Goal: Book appointment/travel/reservation: Complete application form

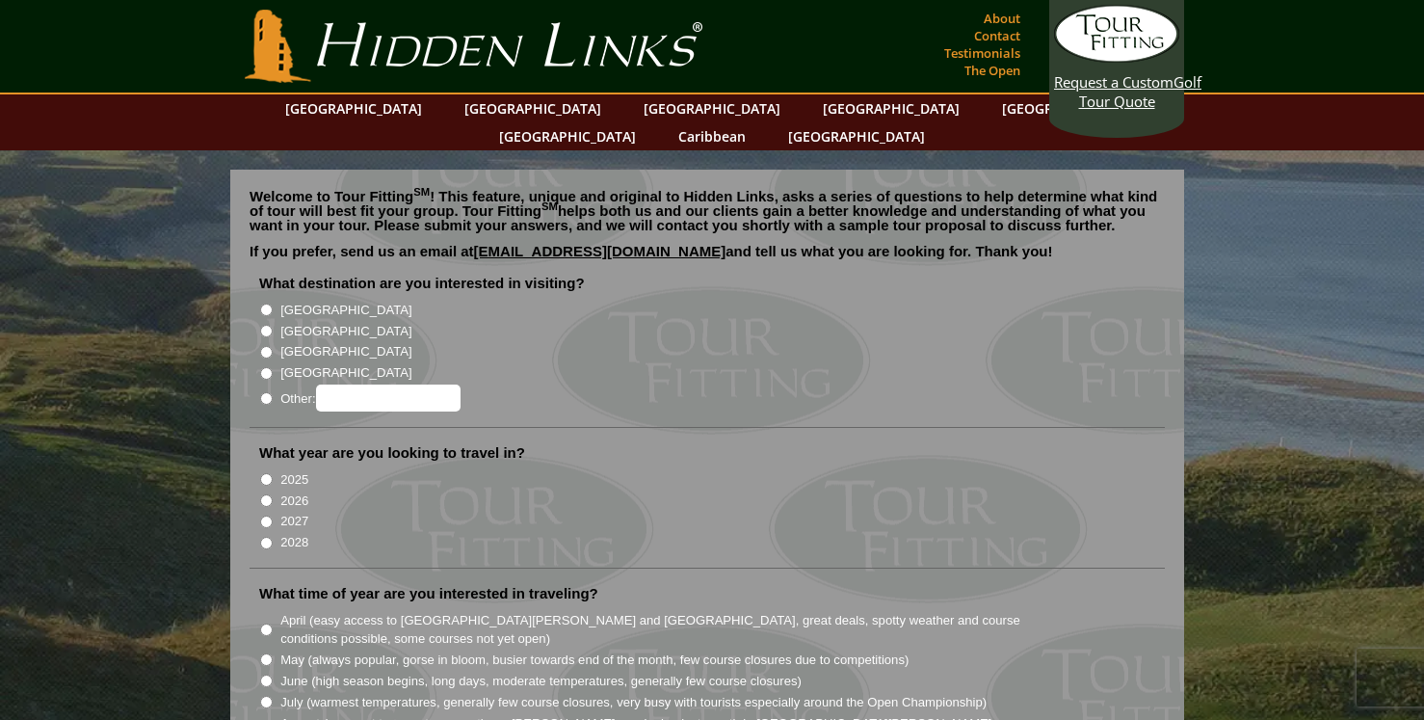
click at [266, 325] on input "[GEOGRAPHIC_DATA]" at bounding box center [266, 331] width 13 height 13
radio input "true"
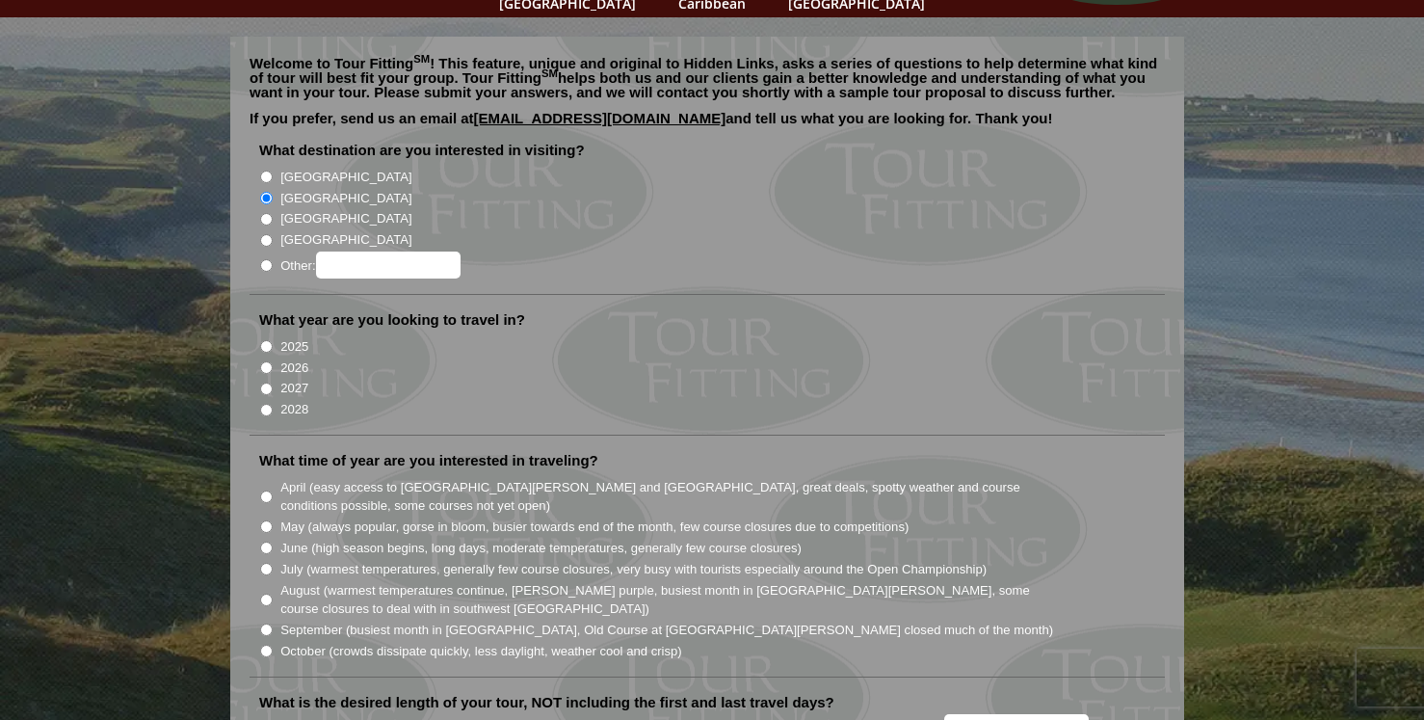
scroll to position [136, 0]
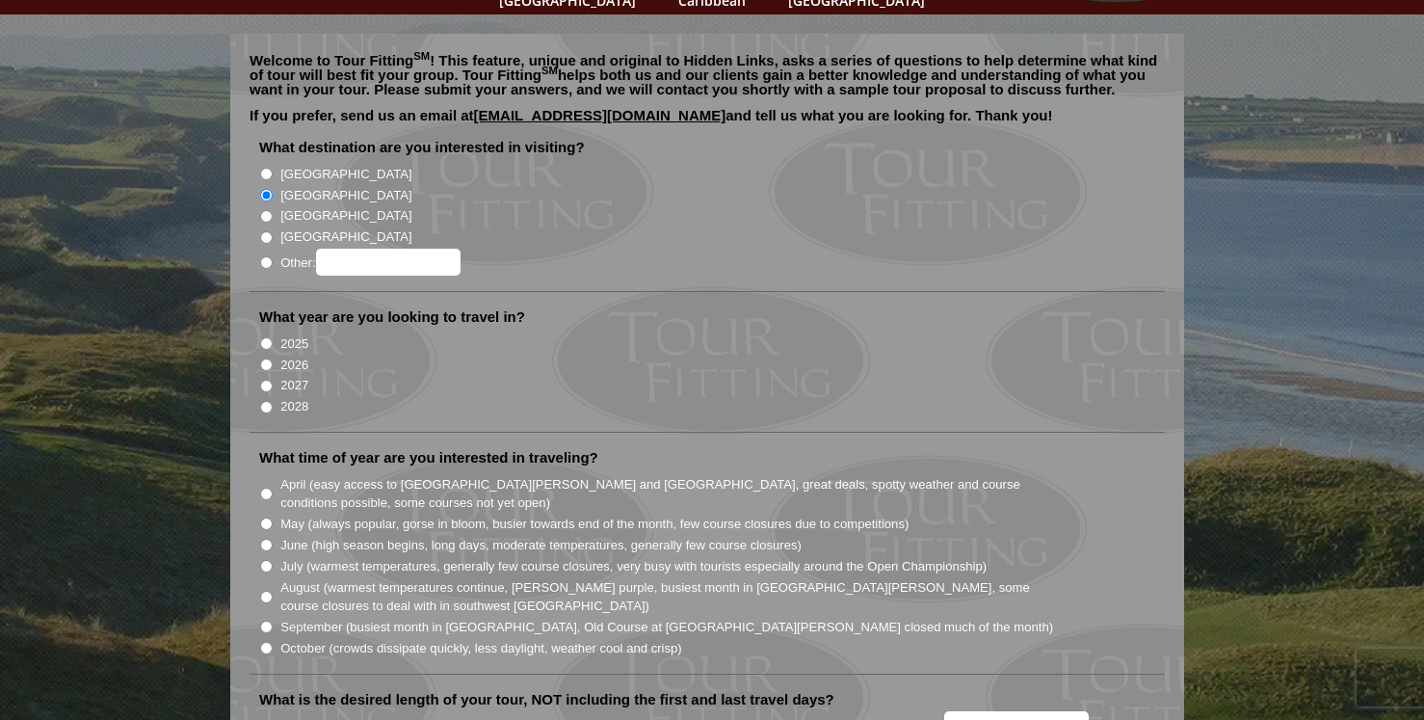
click at [267, 380] on input "2027" at bounding box center [266, 386] width 13 height 13
radio input "true"
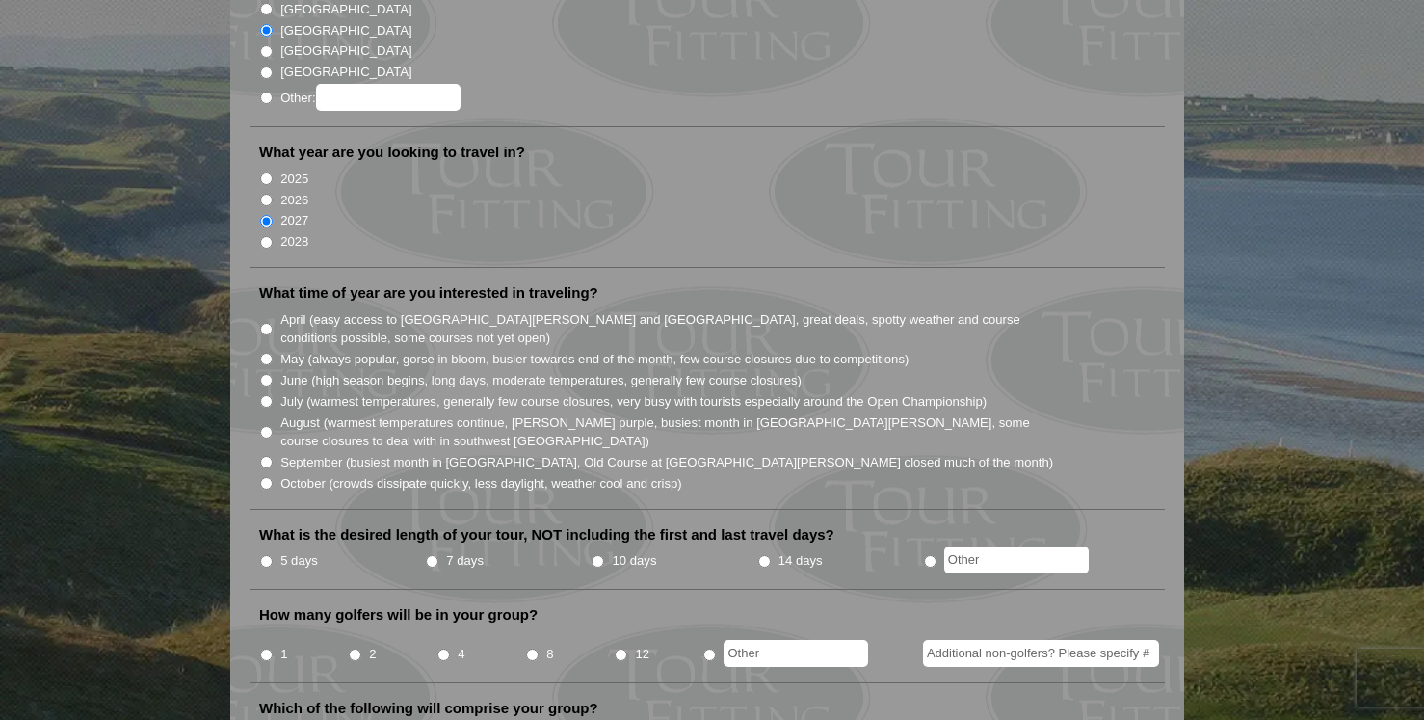
scroll to position [311, 0]
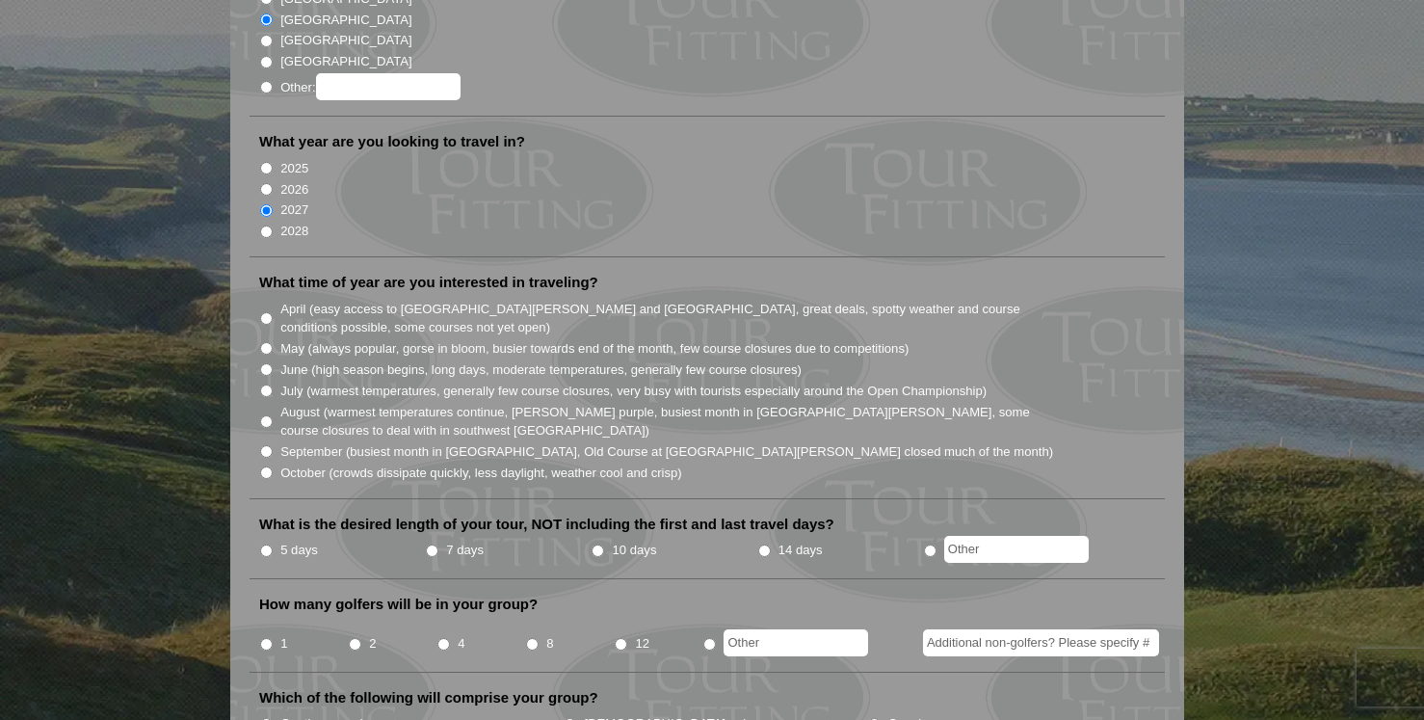
click at [266, 342] on input "May (always popular, gorse in bloom, busier towards end of the month, few cours…" at bounding box center [266, 348] width 13 height 13
radio input "true"
click at [266, 415] on input "August (warmest temperatures continue, heather bright purple, busiest month in …" at bounding box center [266, 421] width 13 height 13
radio input "true"
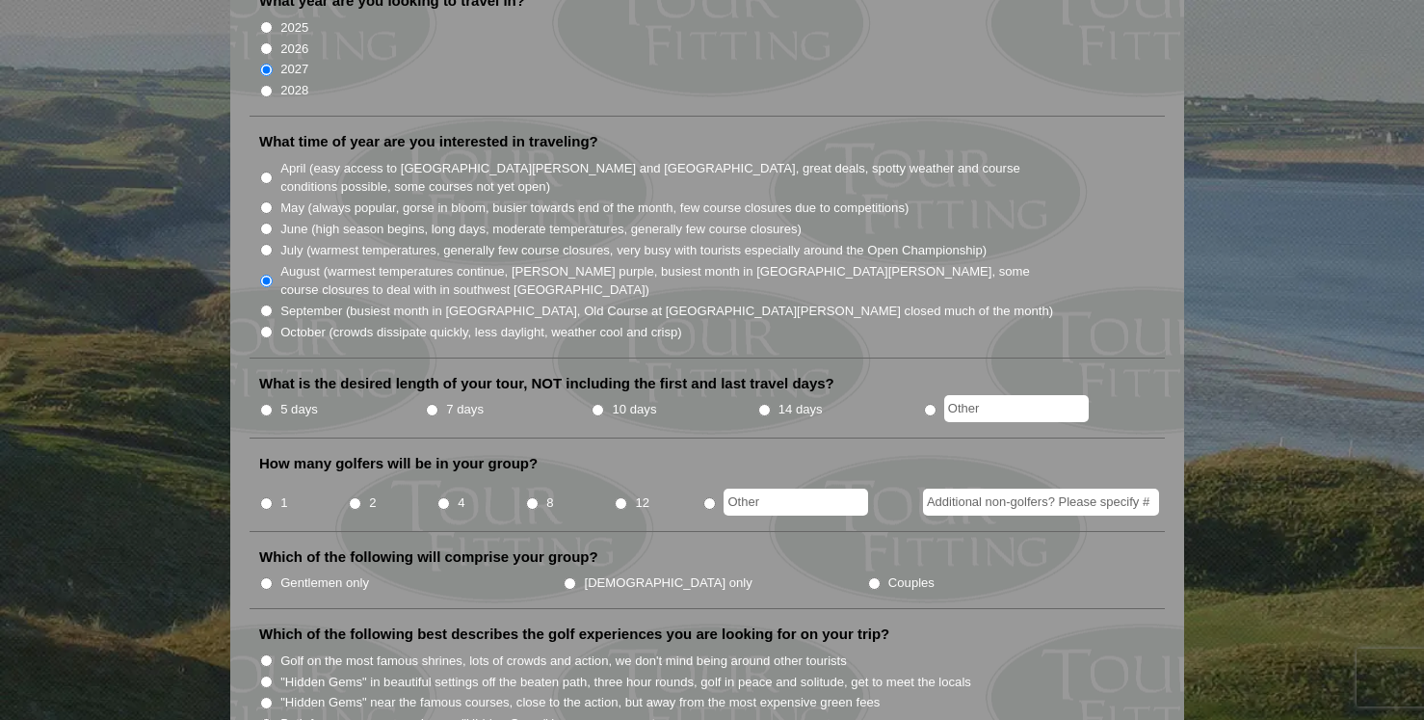
scroll to position [485, 0]
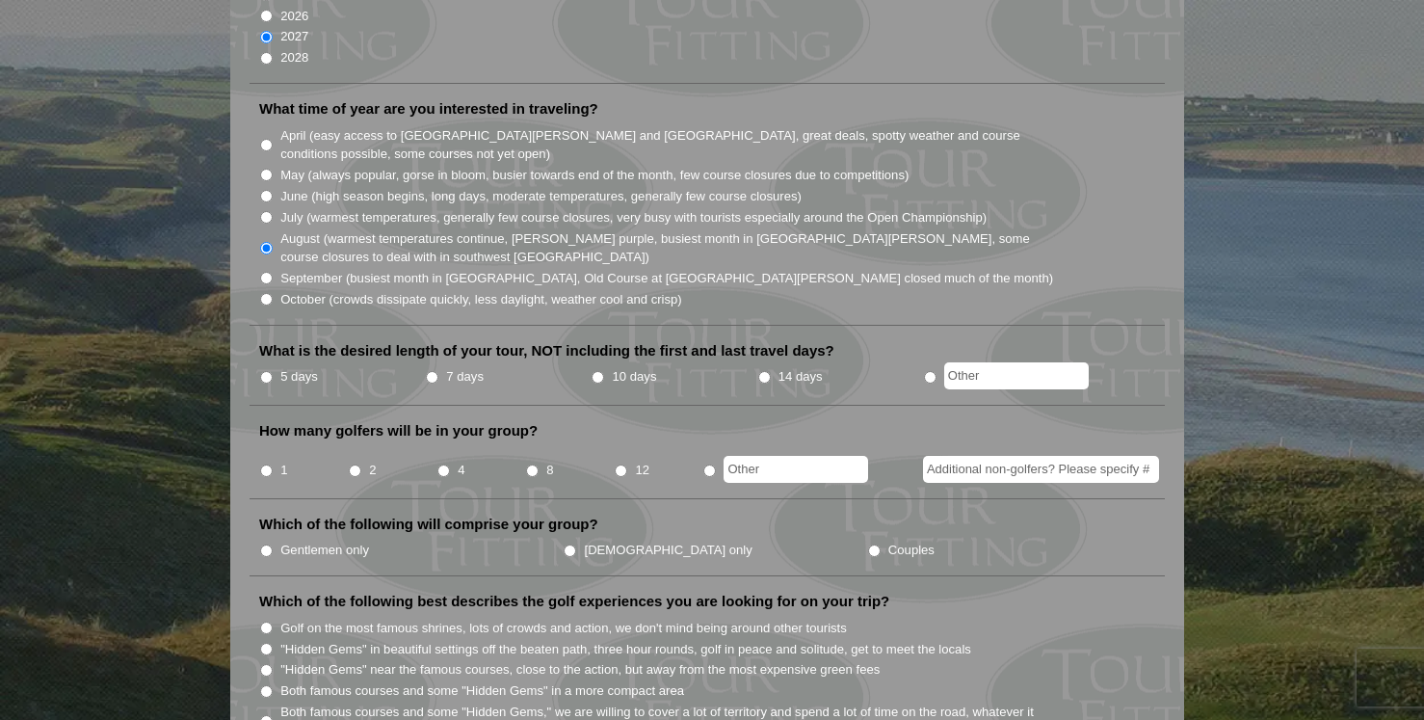
click at [431, 371] on input "7 days" at bounding box center [432, 377] width 13 height 13
radio input "true"
click at [355, 464] on input "2" at bounding box center [355, 470] width 13 height 13
radio input "true"
click at [564, 544] on input "Ladies only" at bounding box center [570, 550] width 13 height 13
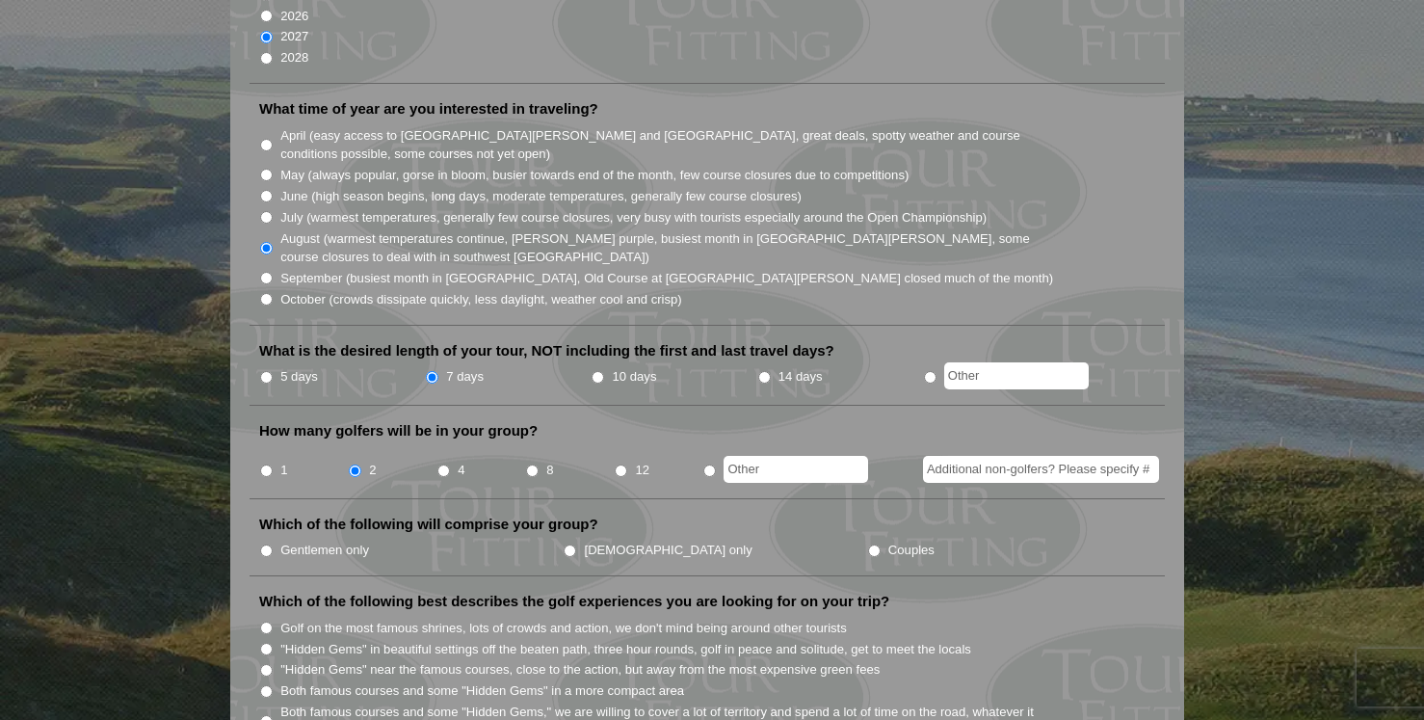
radio input "true"
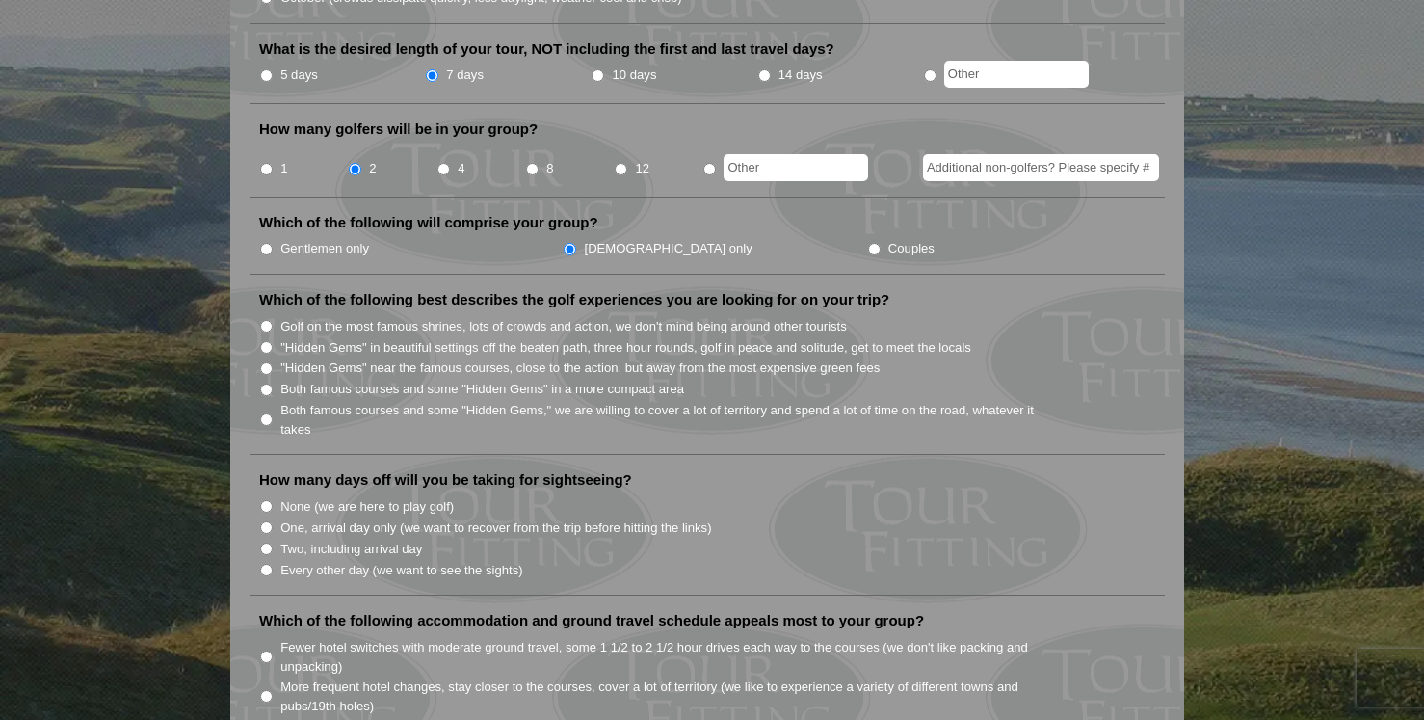
scroll to position [788, 0]
click at [265, 381] on input "Both famous courses and some "Hidden Gems" in a more compact area" at bounding box center [266, 387] width 13 height 13
radio input "true"
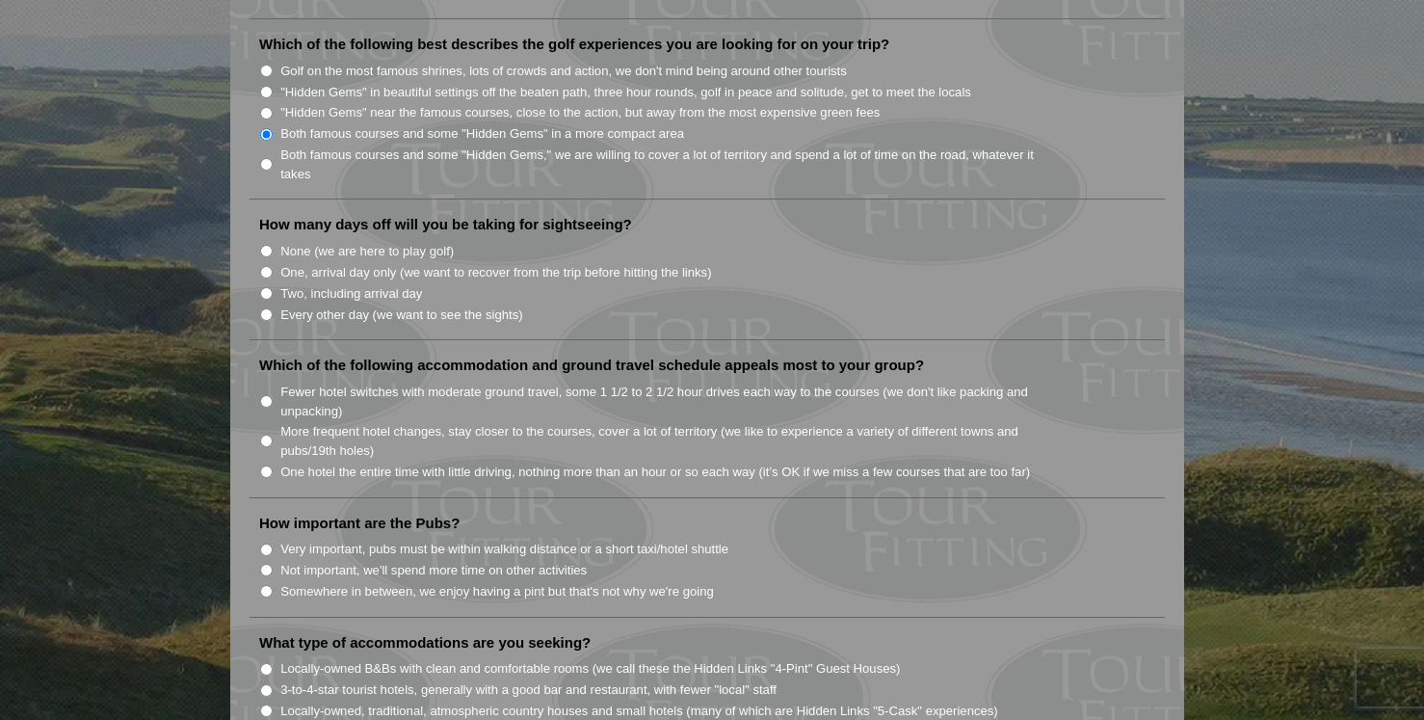
scroll to position [1044, 0]
click at [266, 305] on input "Every other day (we want to see the sights)" at bounding box center [266, 311] width 13 height 13
radio input "true"
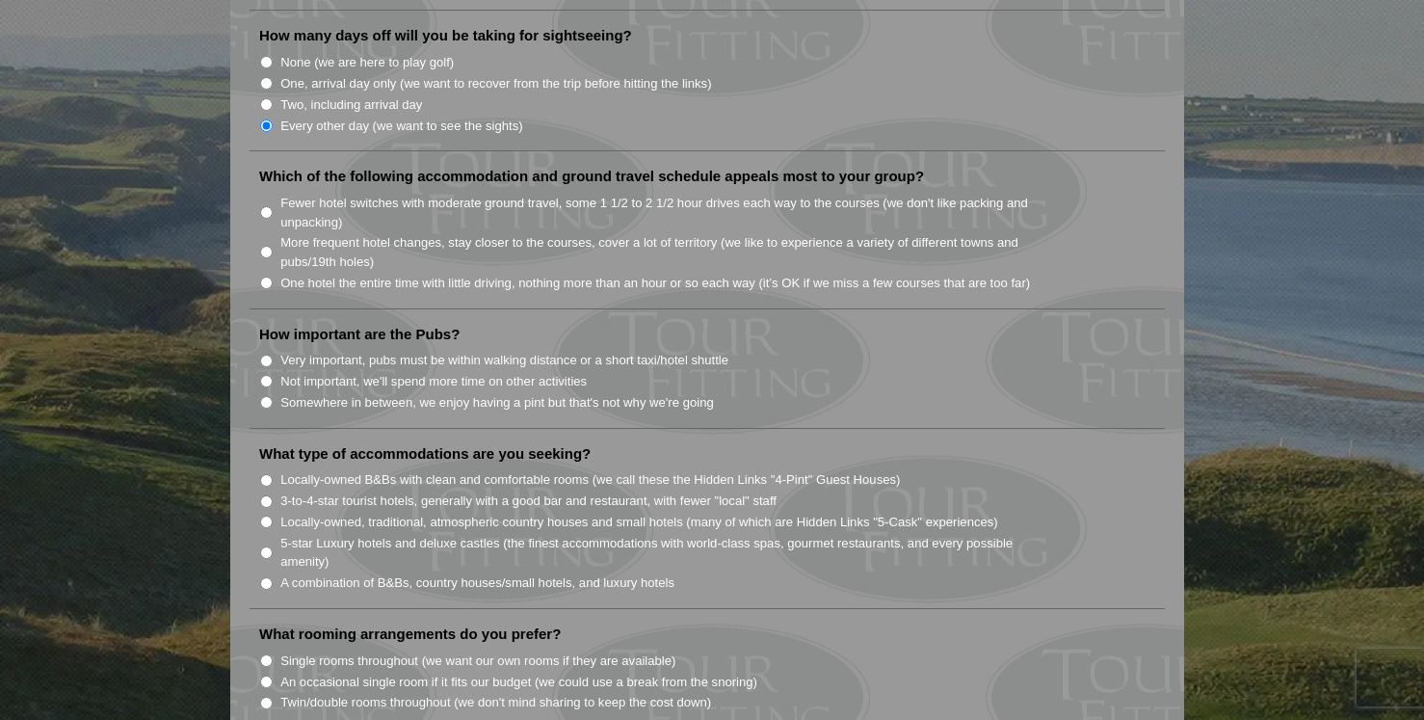
scroll to position [1232, 0]
click at [267, 204] on input "Fewer hotel switches with moderate ground travel, some 1 1/2 to 2 1/2 hour driv…" at bounding box center [266, 210] width 13 height 13
radio input "true"
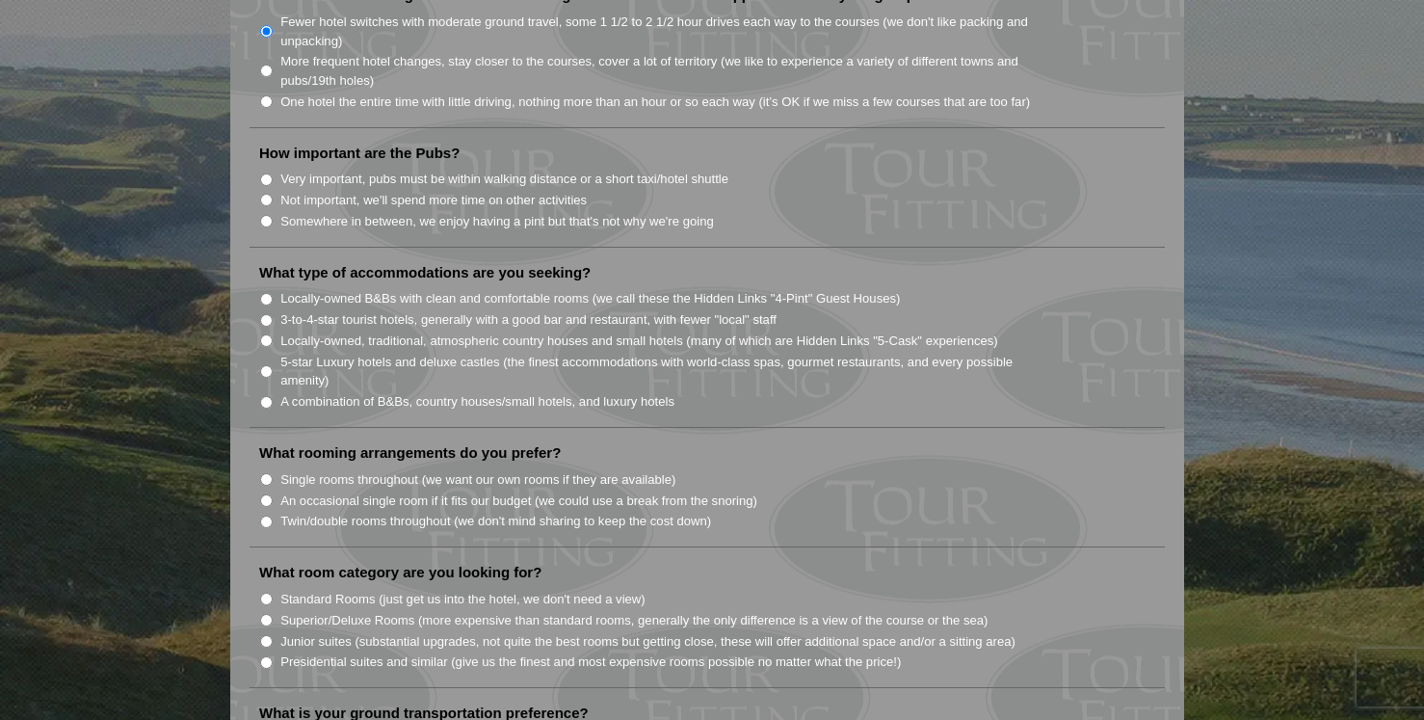
scroll to position [1412, 0]
click at [264, 214] on input "Somewhere in between, we enjoy having a pint but that's not why we're going" at bounding box center [266, 220] width 13 height 13
radio input "true"
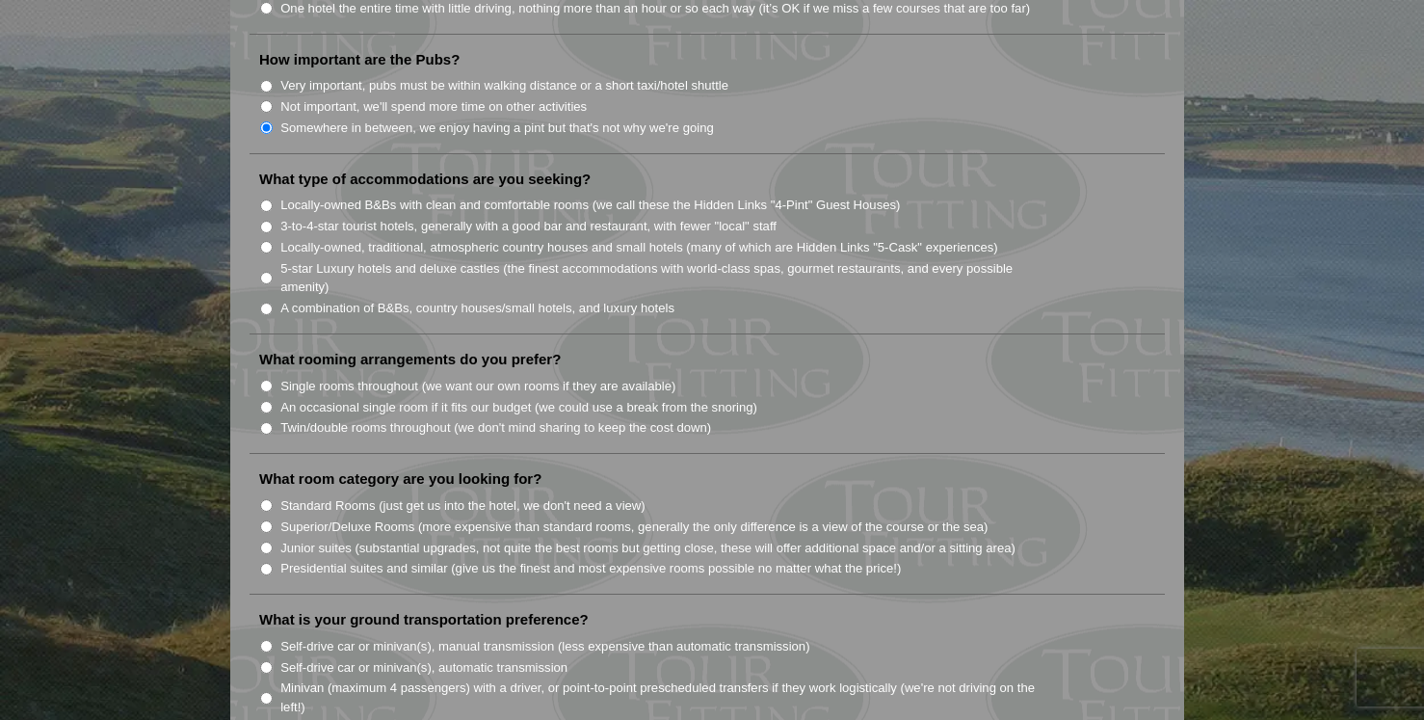
scroll to position [1507, 0]
click at [265, 239] on input "Locally-owned, traditional, atmospheric country houses and small hotels (many o…" at bounding box center [266, 245] width 13 height 13
radio input "true"
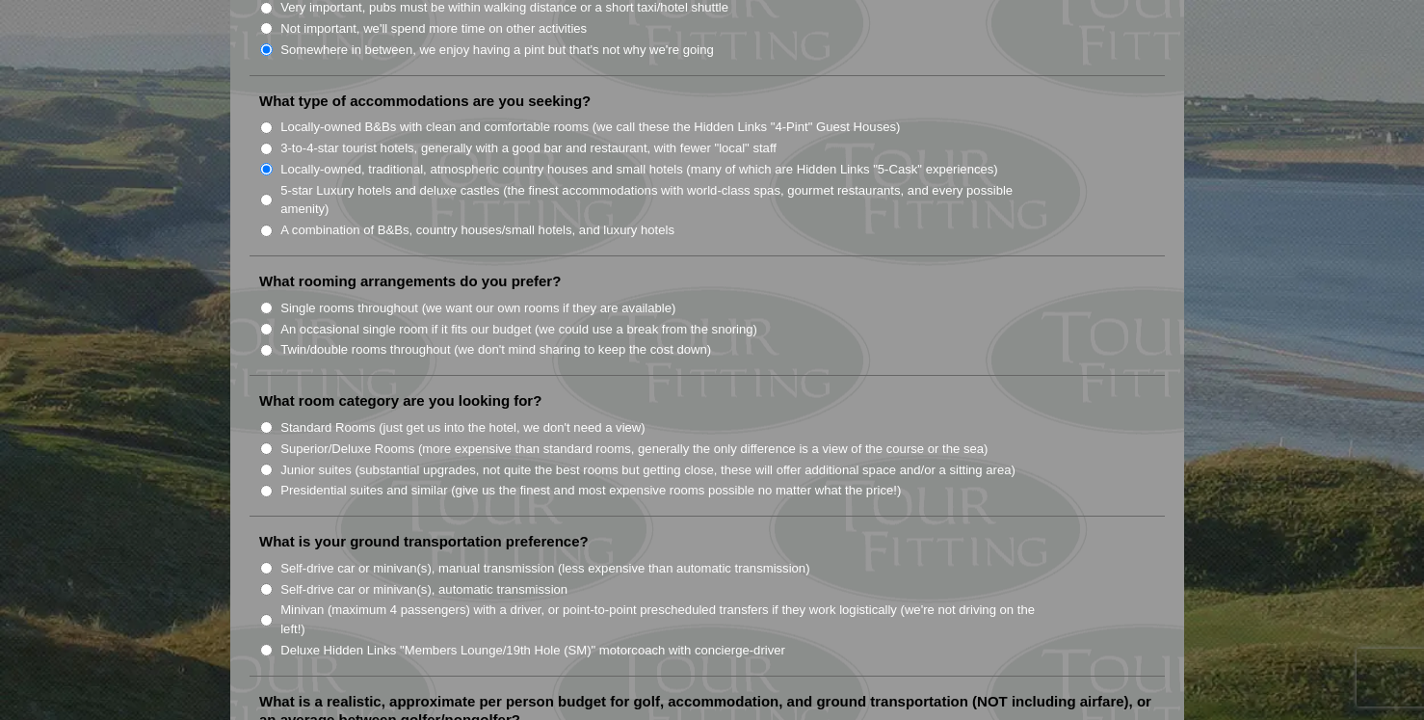
scroll to position [1588, 0]
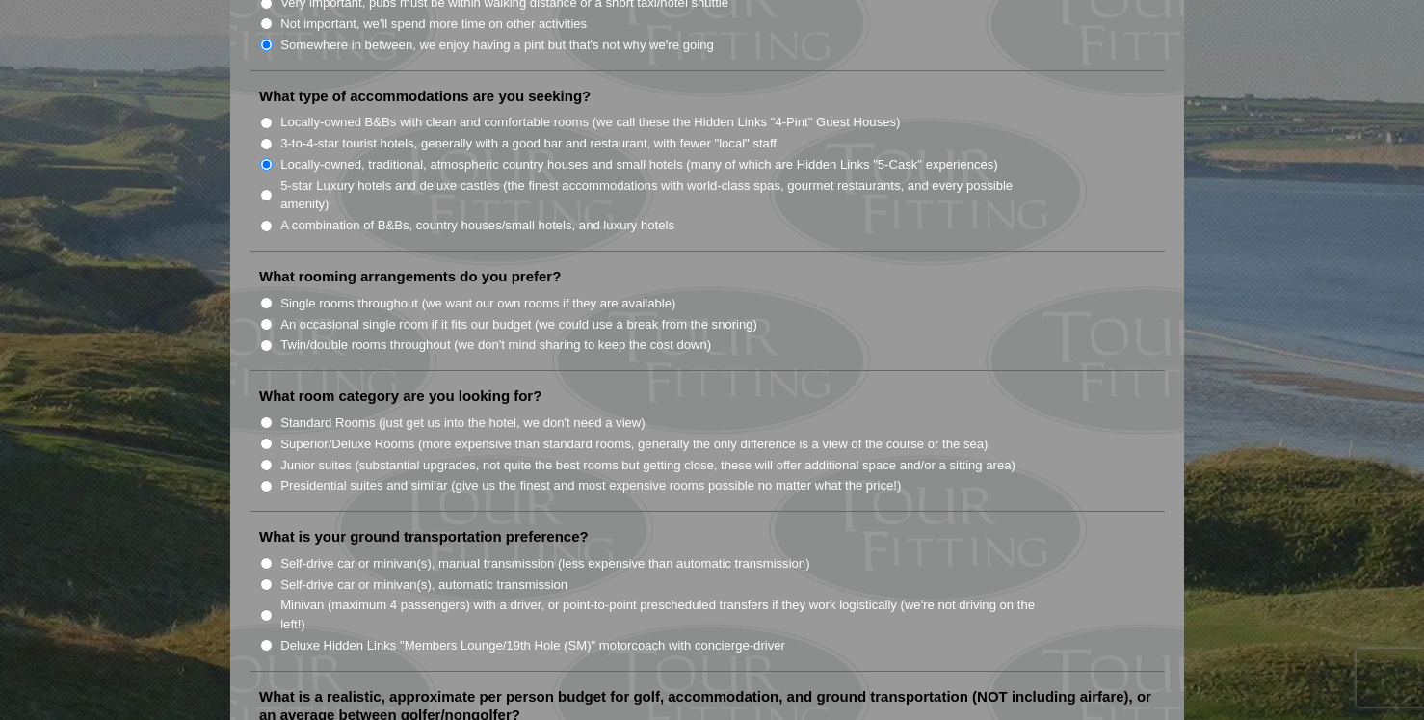
click at [263, 220] on input "A combination of B&Bs, country houses/small hotels, and luxury hotels" at bounding box center [266, 226] width 13 height 13
radio input "true"
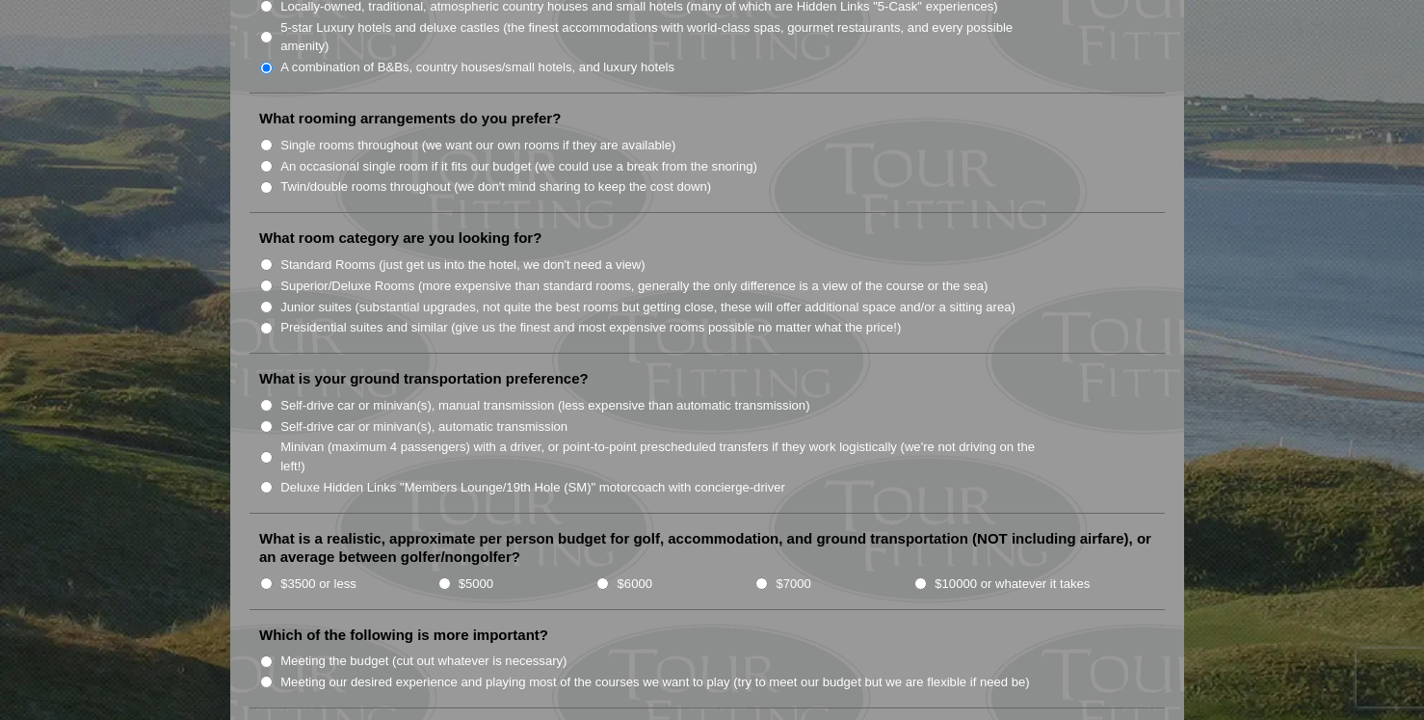
scroll to position [1744, 0]
click at [264, 183] on input "Twin/double rooms throughout (we don't mind sharing to keep the cost down)" at bounding box center [266, 189] width 13 height 13
radio input "true"
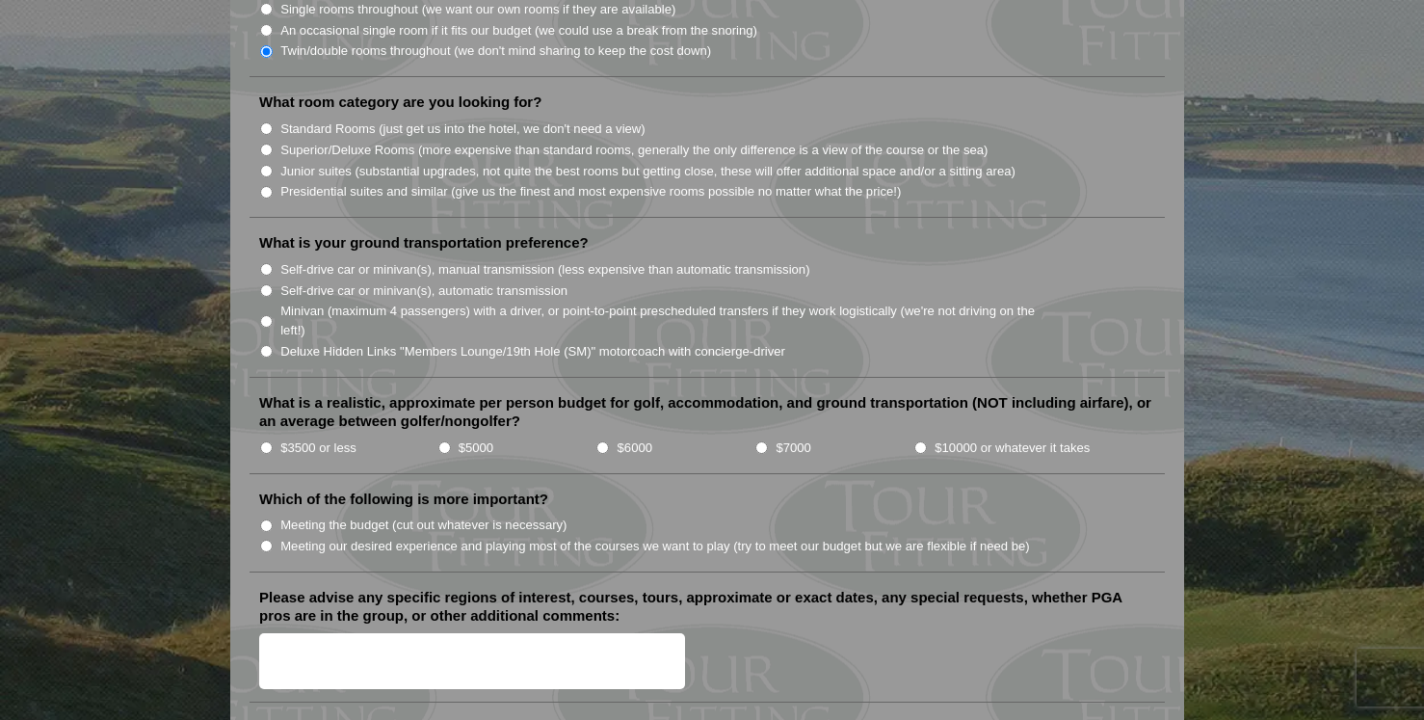
scroll to position [1882, 0]
click at [264, 143] on input "Superior/Deluxe Rooms (more expensive than standard rooms, generally the only d…" at bounding box center [266, 149] width 13 height 13
radio input "true"
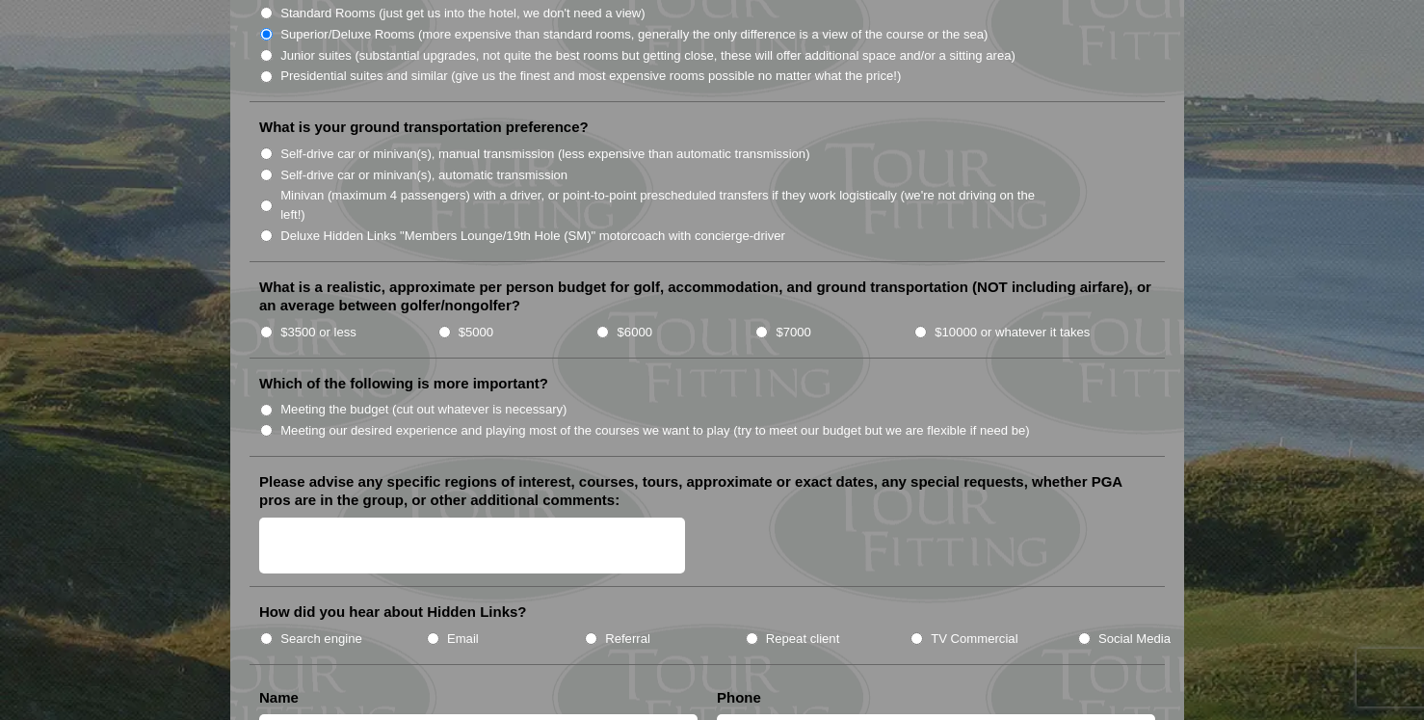
scroll to position [2018, 0]
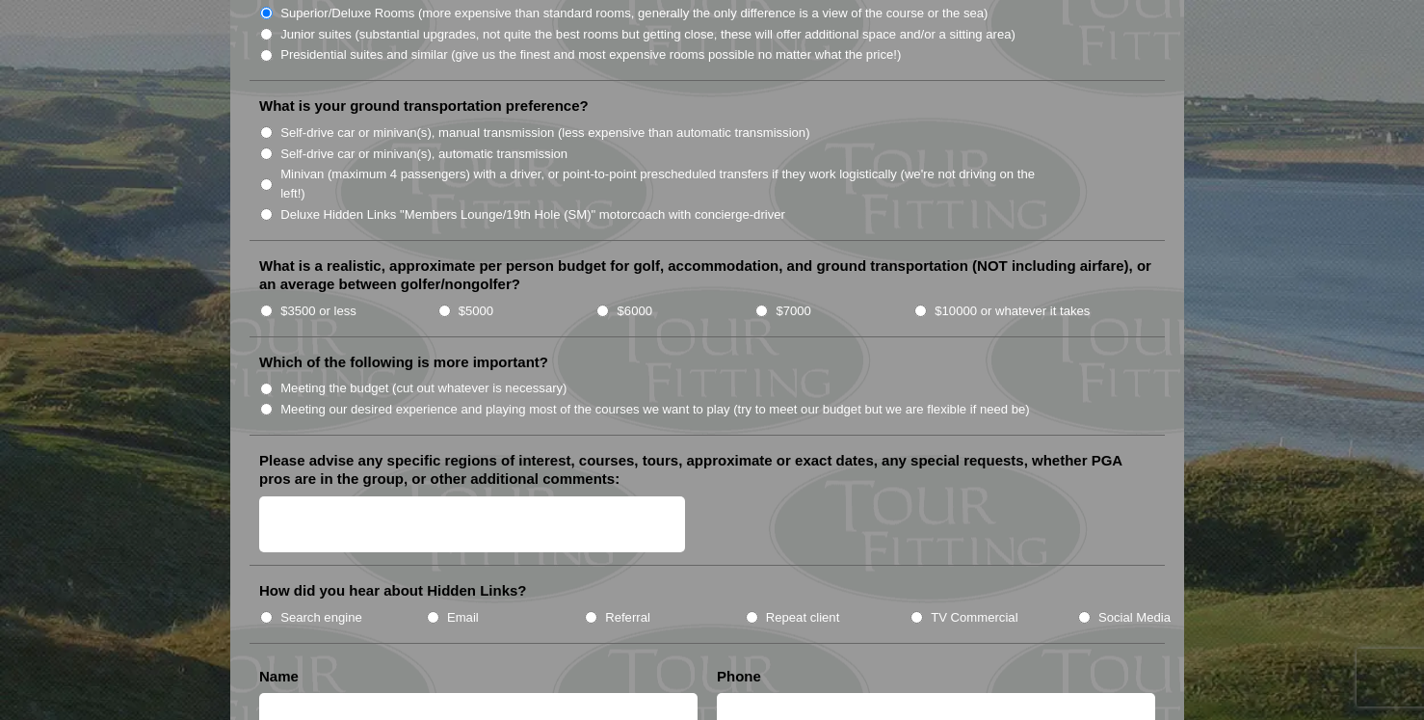
click at [262, 147] on input "Self-drive car or minivan(s), automatic transmission" at bounding box center [266, 153] width 13 height 13
radio input "true"
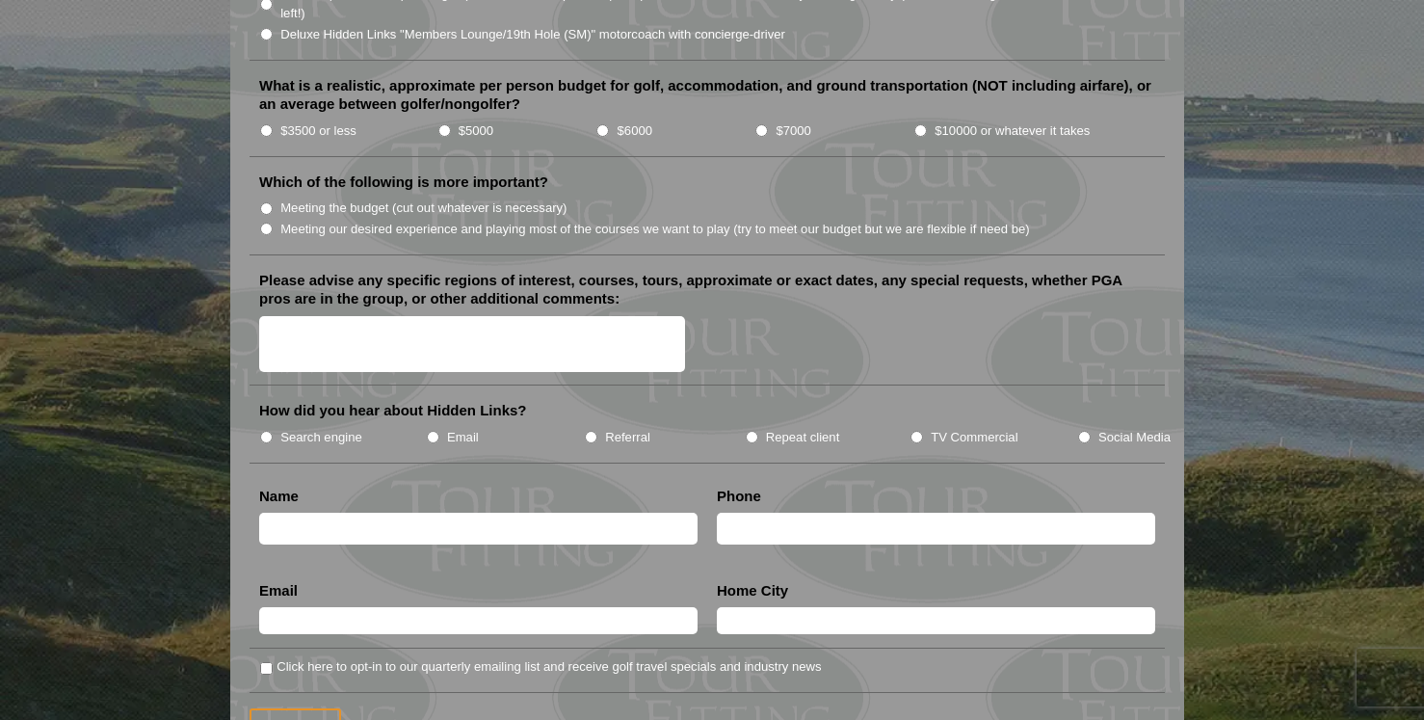
scroll to position [2200, 0]
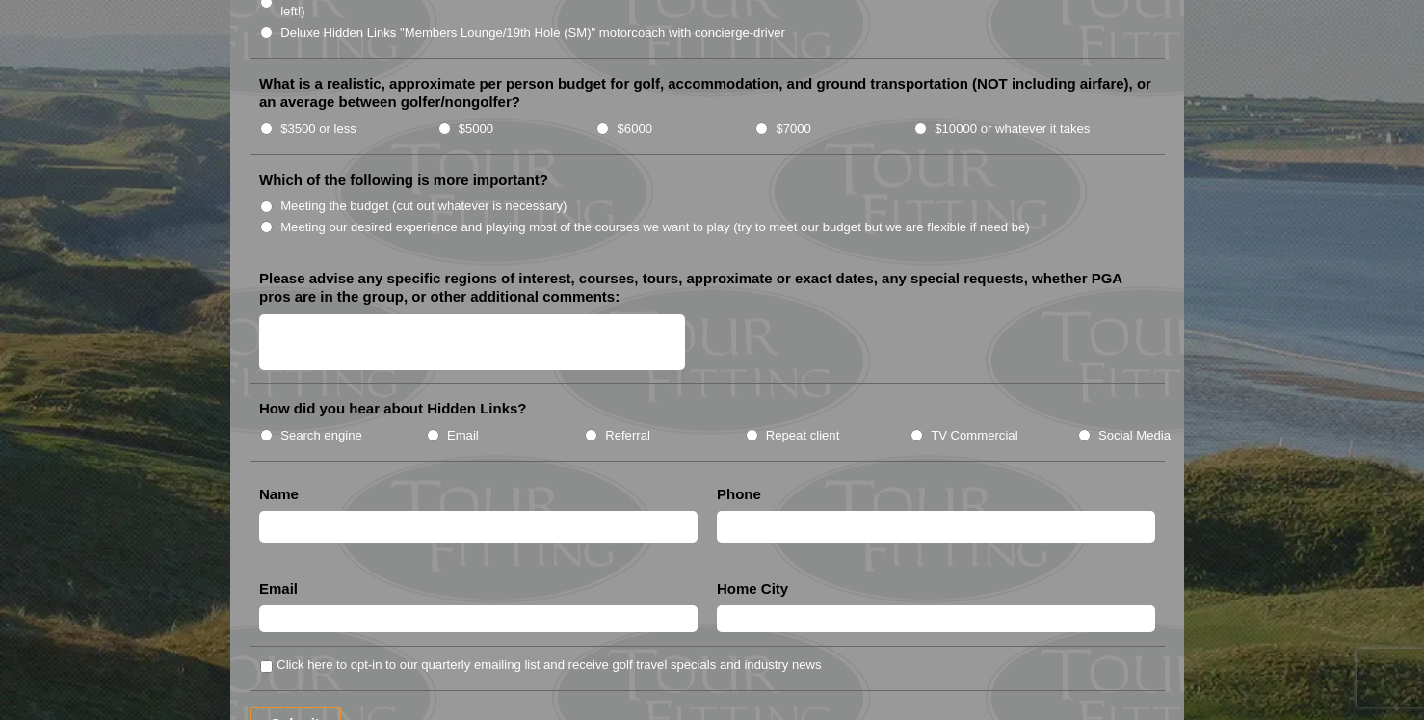
click at [263, 221] on input "Meeting our desired experience and playing most of the courses we want to play …" at bounding box center [266, 227] width 13 height 13
radio input "true"
click at [446, 122] on input "$5000" at bounding box center [444, 128] width 13 height 13
radio input "true"
click at [918, 429] on input "TV Commercial" at bounding box center [916, 435] width 13 height 13
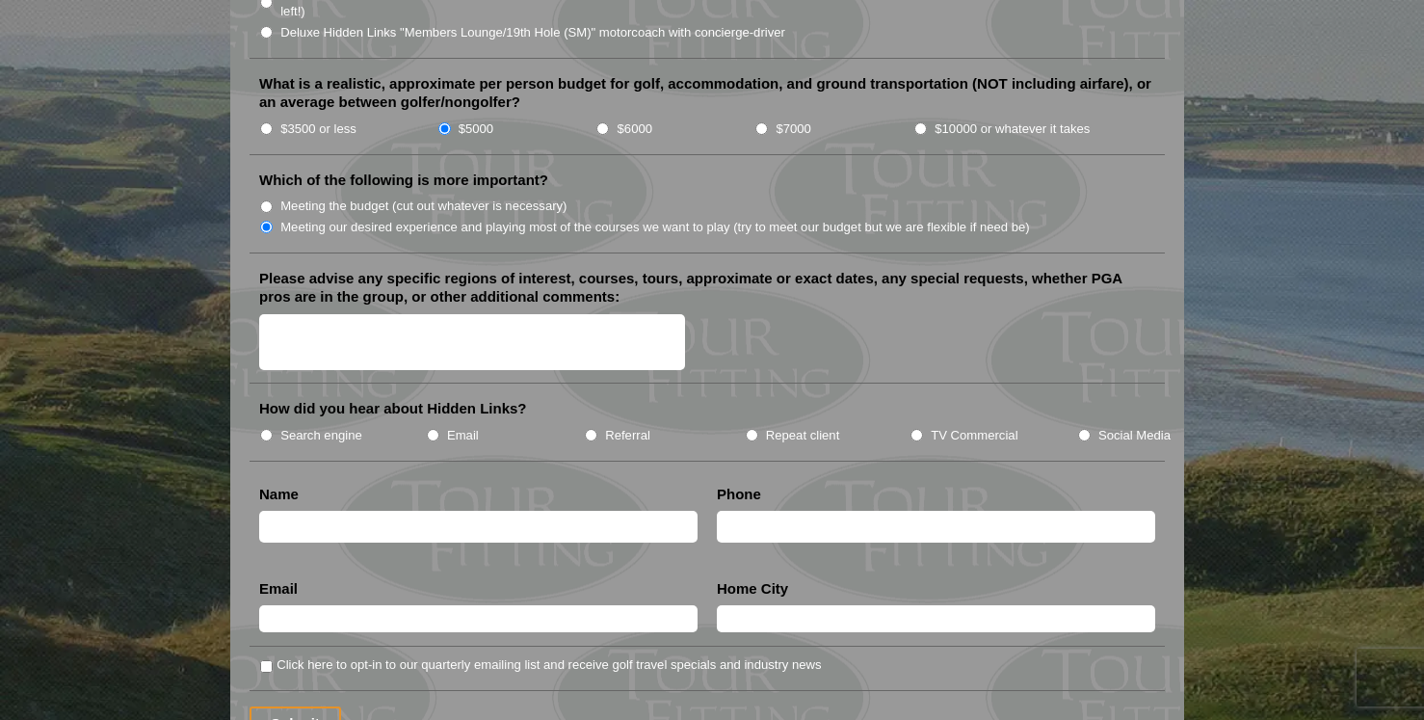
radio input "true"
click at [603, 511] on input "text" at bounding box center [478, 527] width 438 height 32
type input "Susan Sowers"
type input "9103984786"
type input "ssowers777@gmail.com"
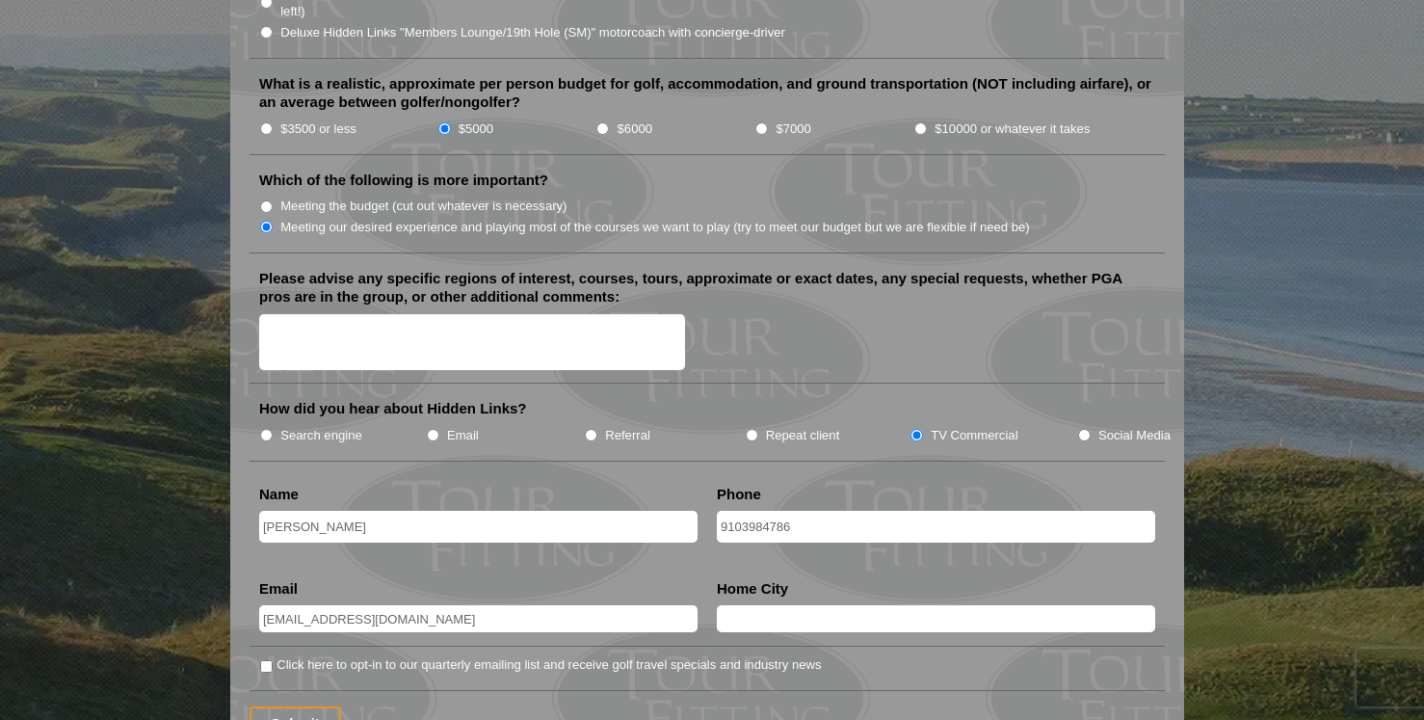
type input "Pensacola"
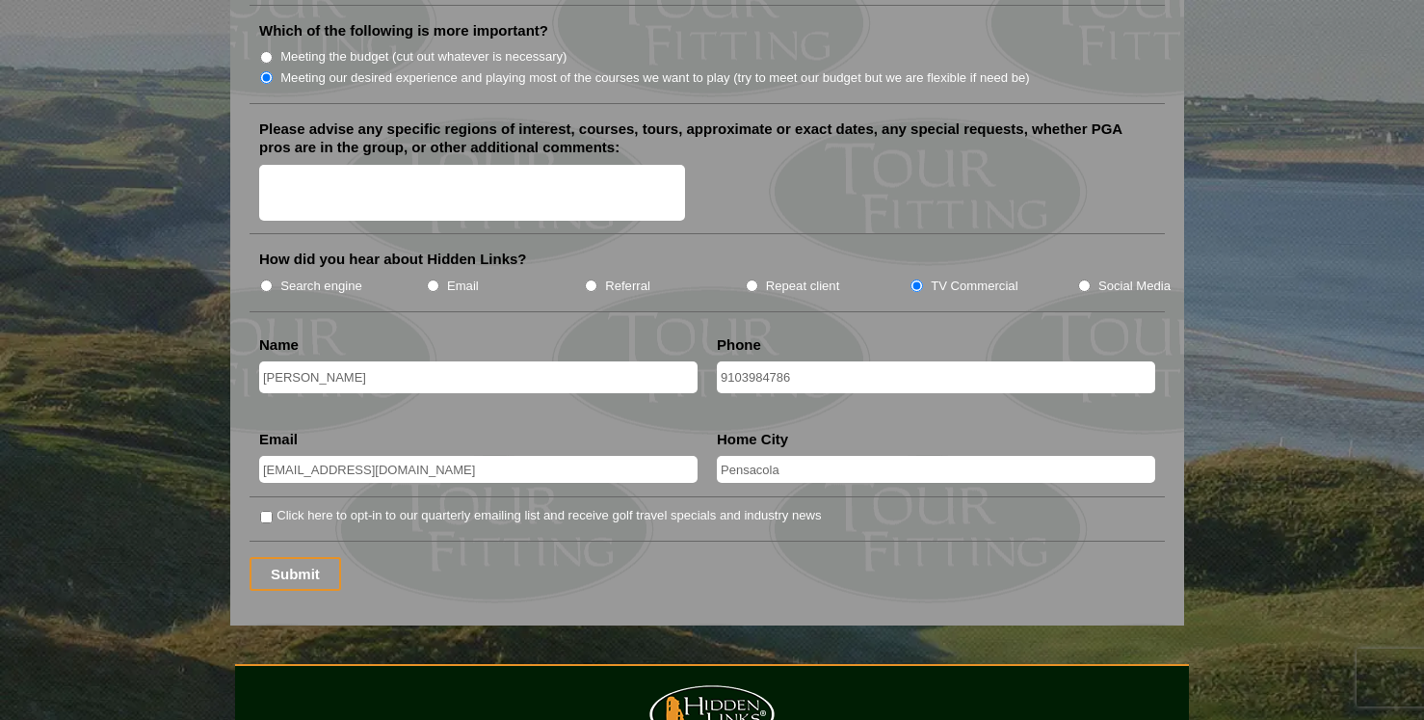
scroll to position [2351, 0]
click at [263, 510] on input "Click here to opt-in to our quarterly emailing list and receive golf travel spe…" at bounding box center [266, 516] width 13 height 13
checkbox input "true"
click at [273, 556] on input "Submit" at bounding box center [296, 573] width 92 height 34
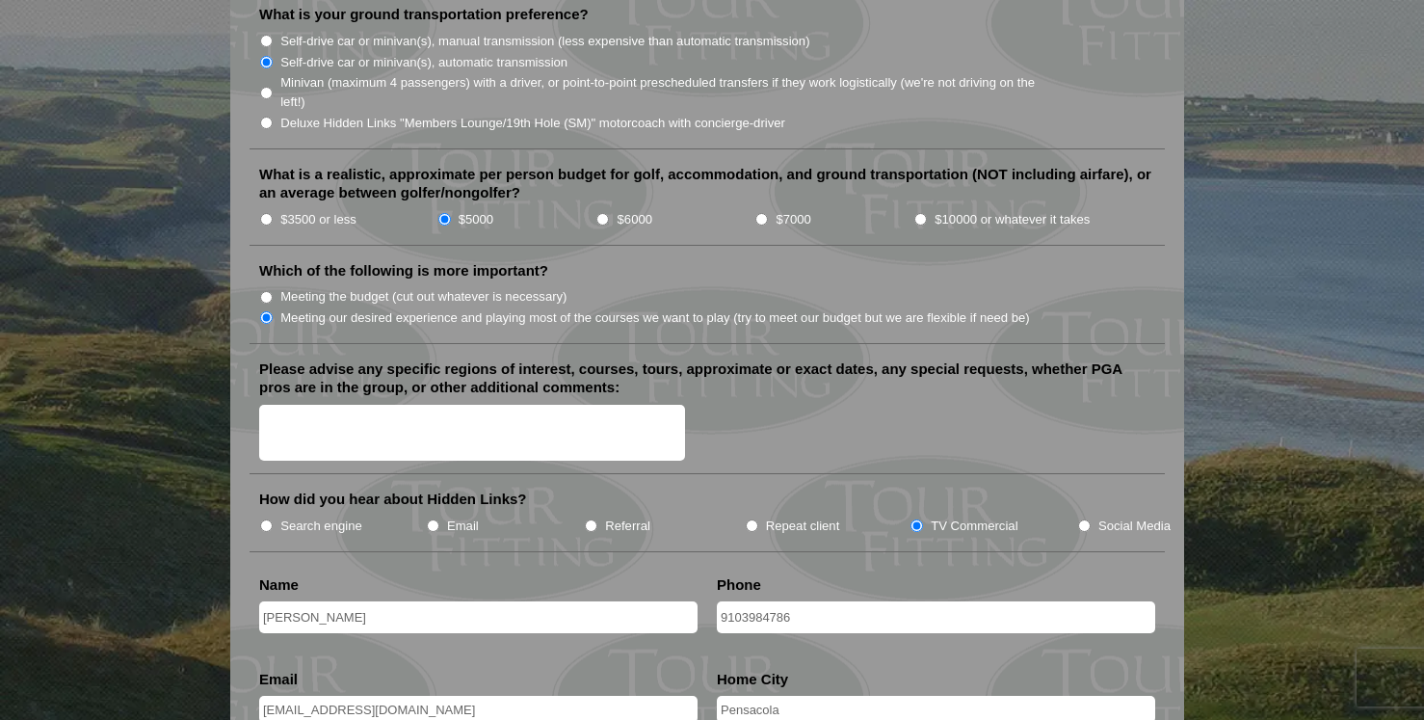
scroll to position [2144, 0]
click at [418, 404] on textarea "Please advise any specific regions of interest, courses, tours, approximate or …" at bounding box center [472, 432] width 426 height 57
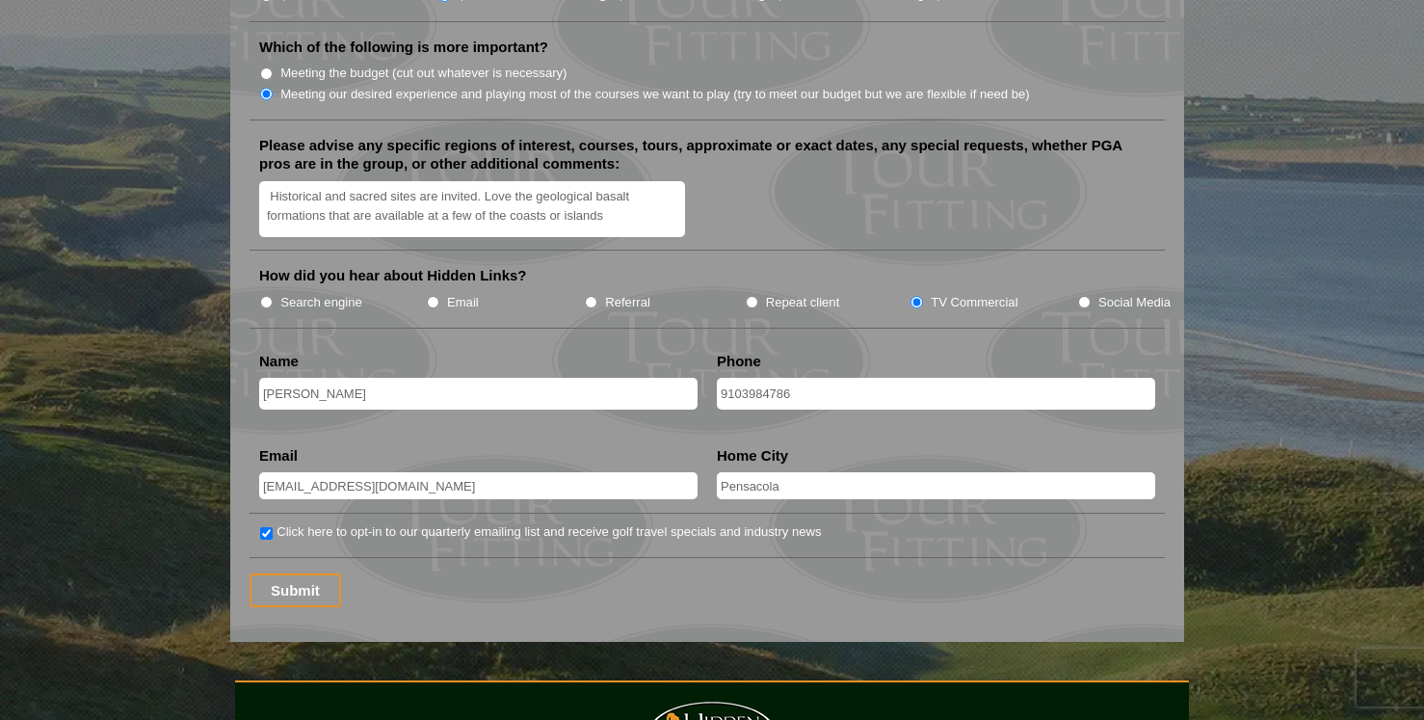
scroll to position [2368, 0]
type textarea "Historical and sacred sites are invited. Love the geological basalt formations …"
click at [291, 572] on input "Submit" at bounding box center [296, 589] width 92 height 34
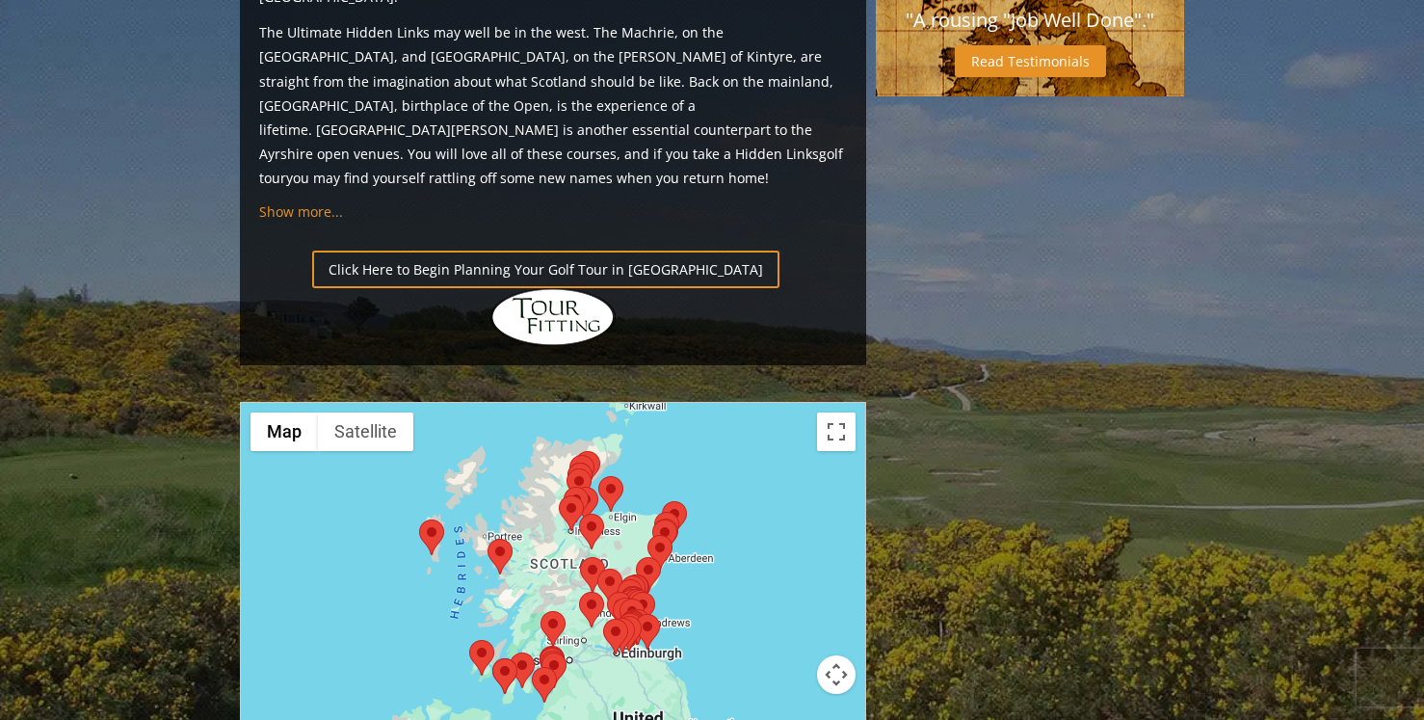
scroll to position [2031, 0]
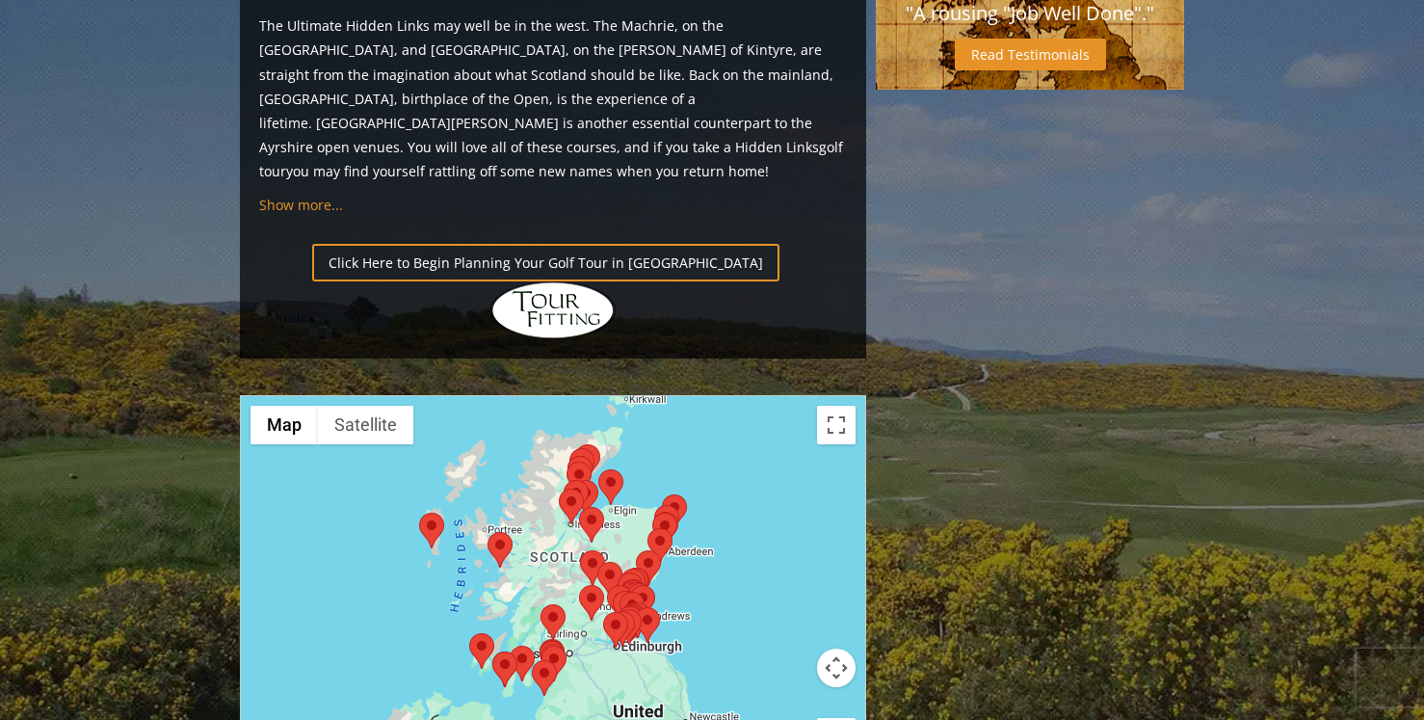
click at [419, 513] on area at bounding box center [419, 513] width 0 height 0
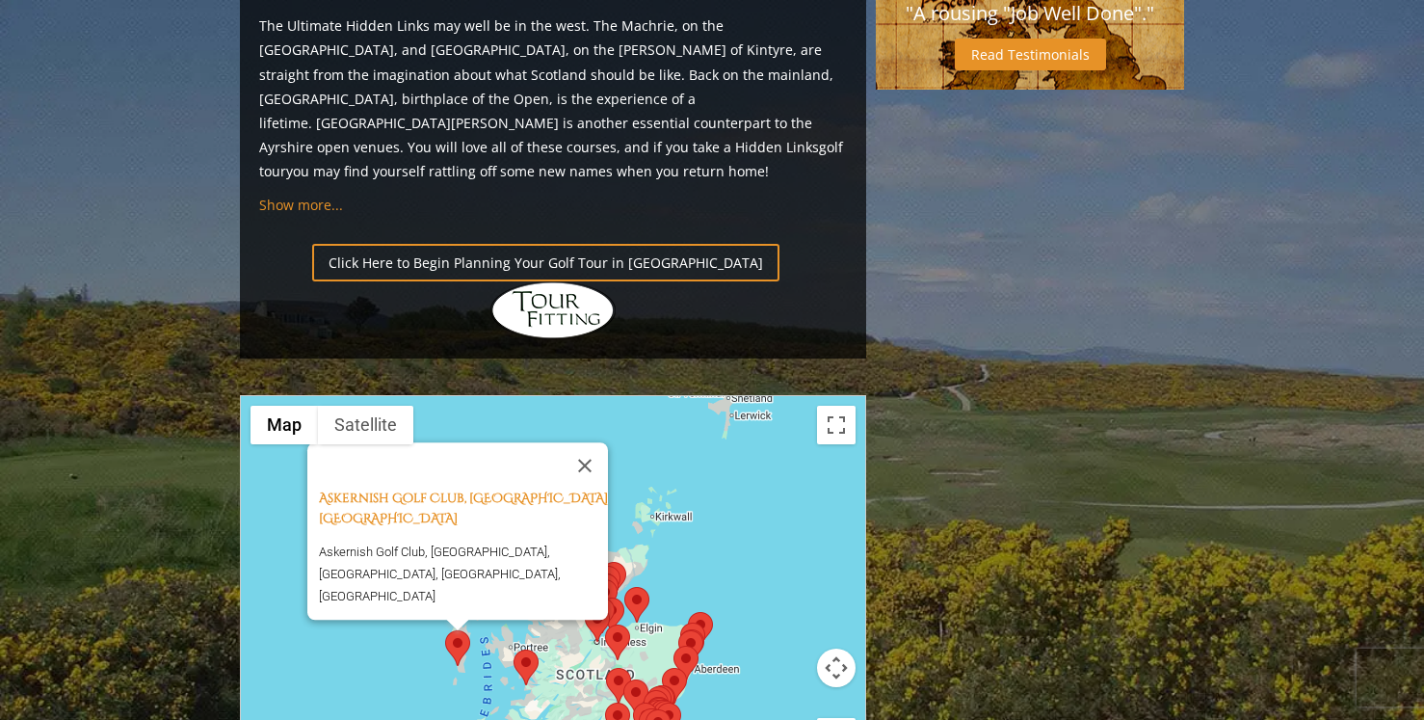
click at [530, 525] on div "Askernish Golf Club, South Uist Scotland Askernish Golf Club, [GEOGRAPHIC_DATA]…" at bounding box center [553, 587] width 624 height 383
click at [513, 649] on area at bounding box center [513, 649] width 0 height 0
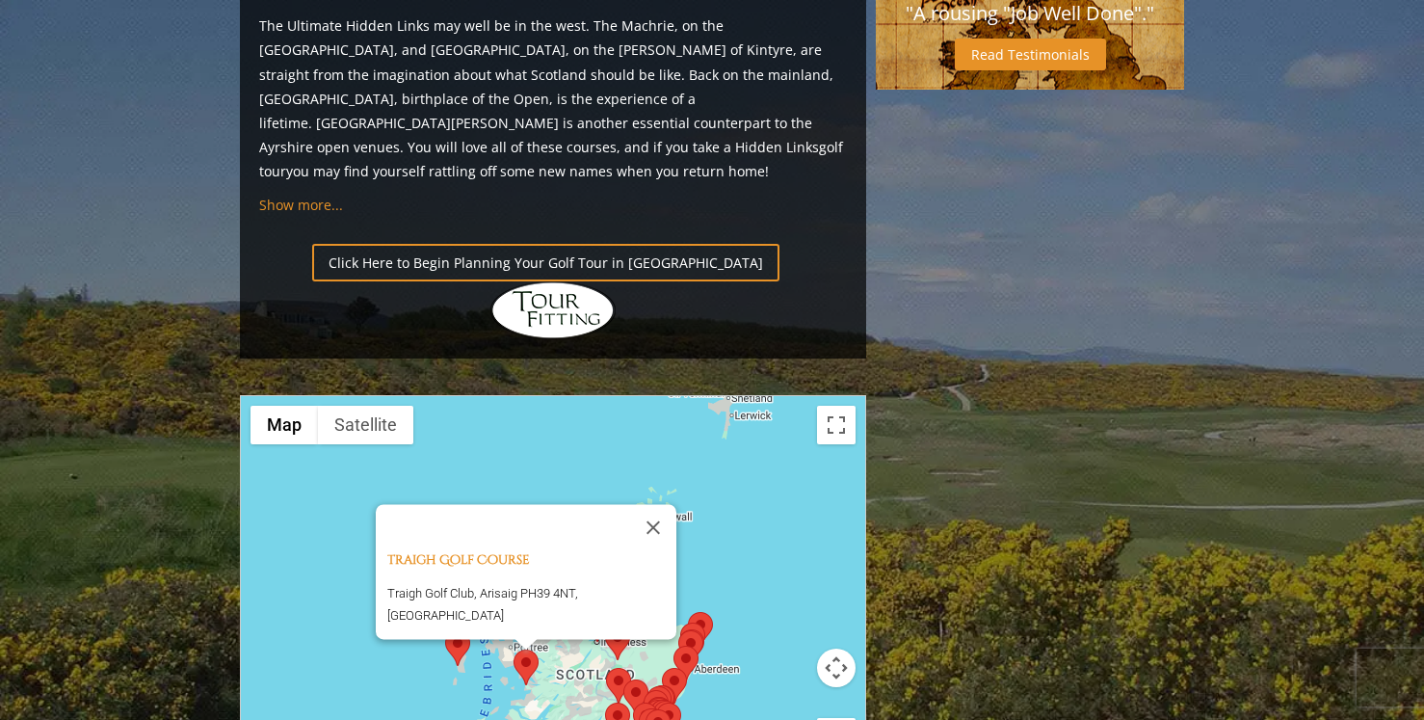
click at [564, 508] on div "Traigh Golf Course Traigh Golf Club, Arisaig PH39 4NT, United Kingdom" at bounding box center [553, 587] width 624 height 383
click at [622, 624] on img at bounding box center [617, 642] width 25 height 36
click at [605, 624] on area at bounding box center [605, 624] width 0 height 0
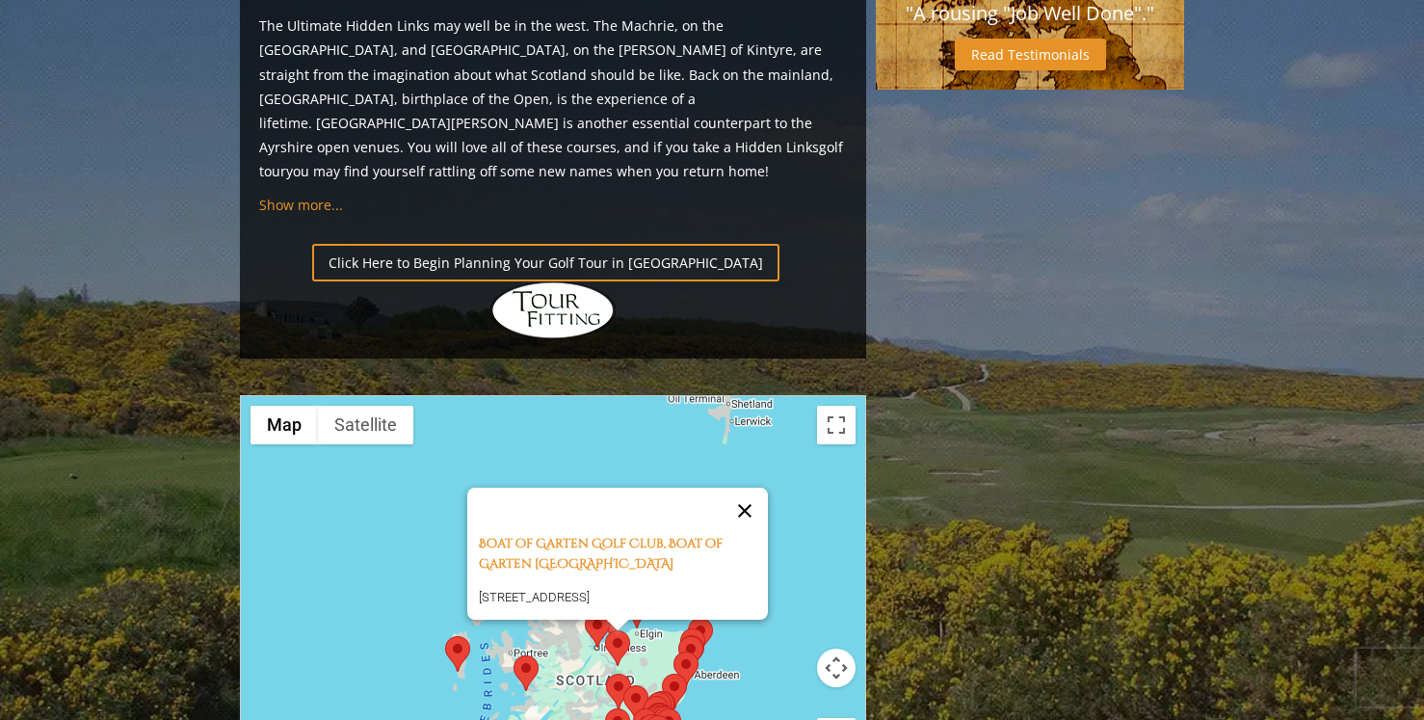
click at [760, 487] on button "Close" at bounding box center [745, 510] width 46 height 46
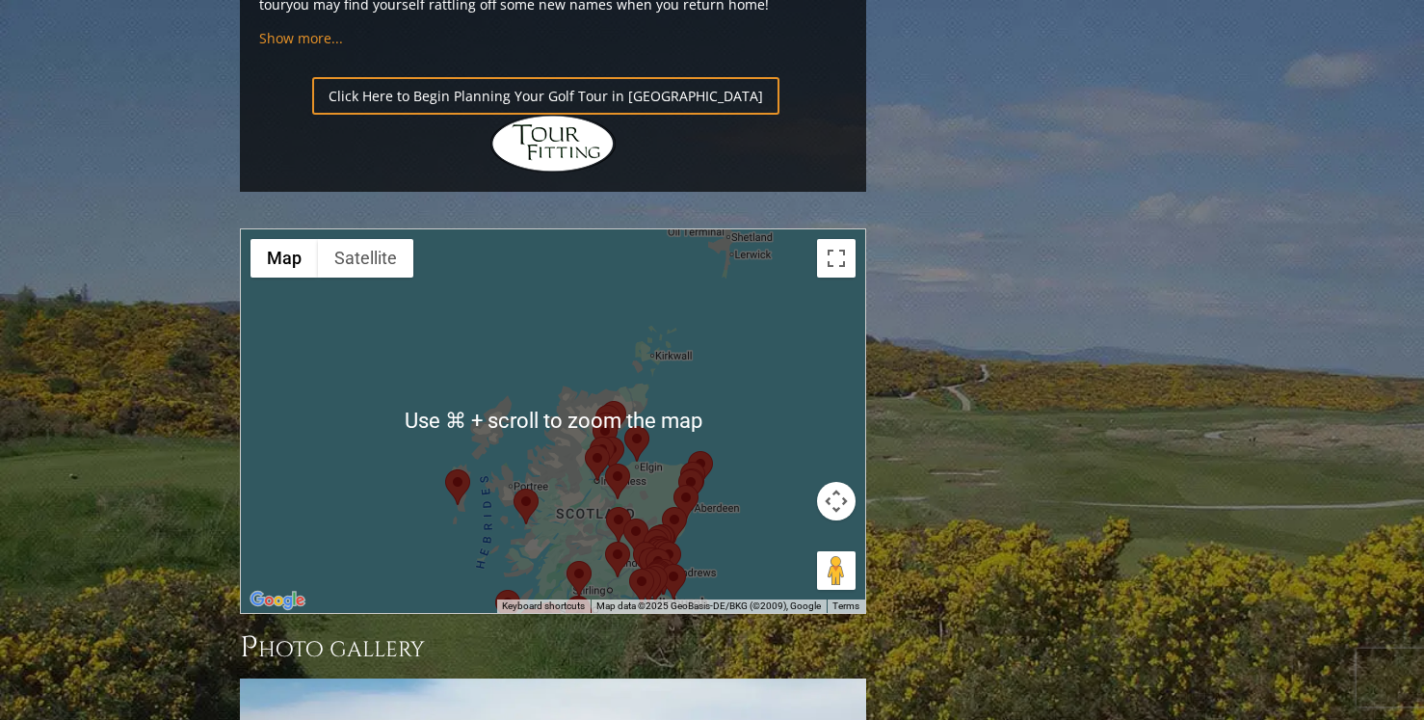
scroll to position [2219, 0]
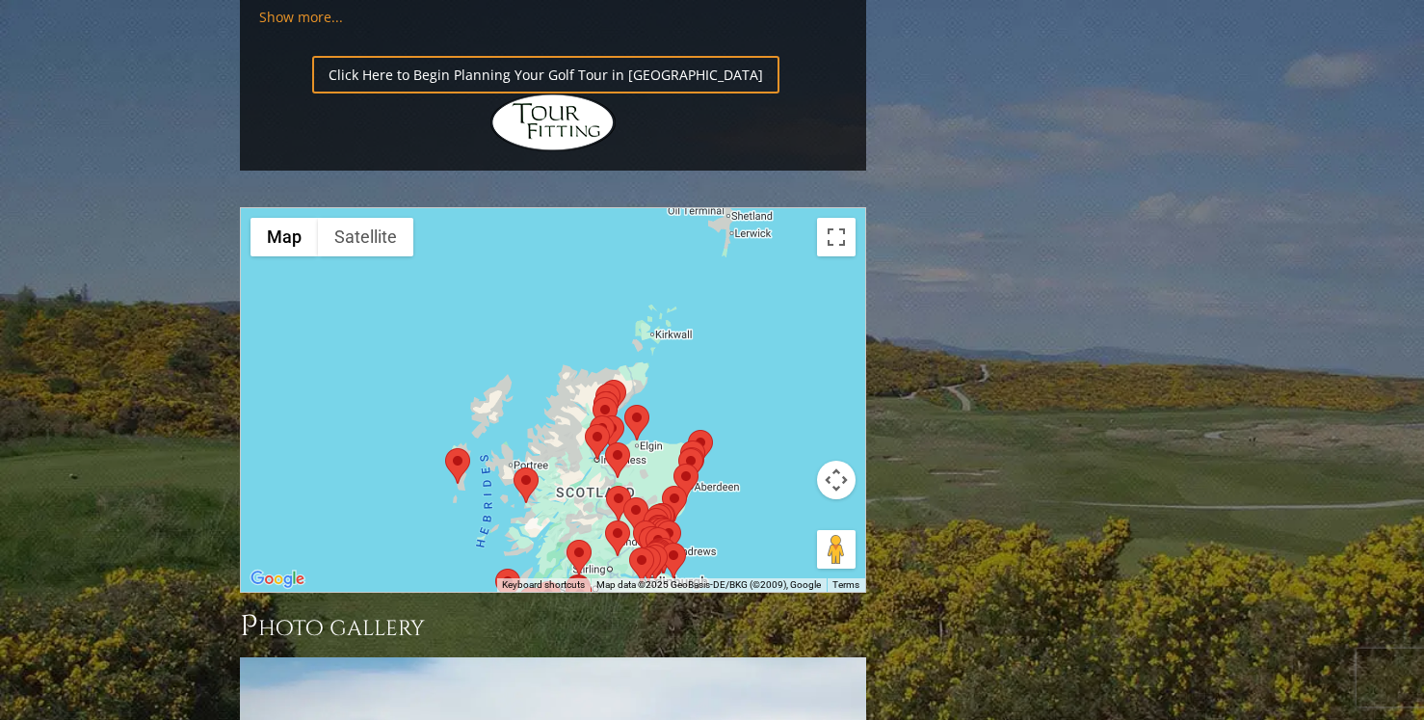
click at [673, 463] on area at bounding box center [673, 463] width 0 height 0
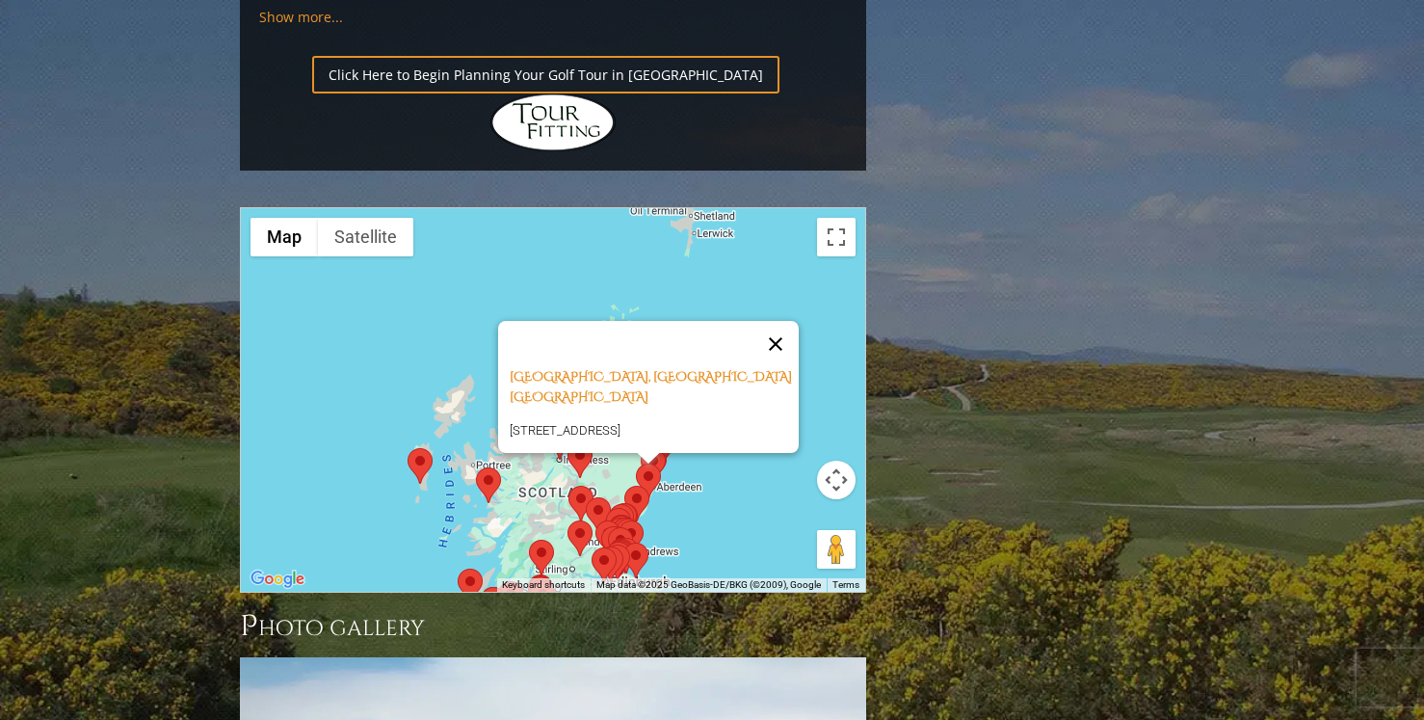
click at [785, 321] on button "Close" at bounding box center [775, 344] width 46 height 46
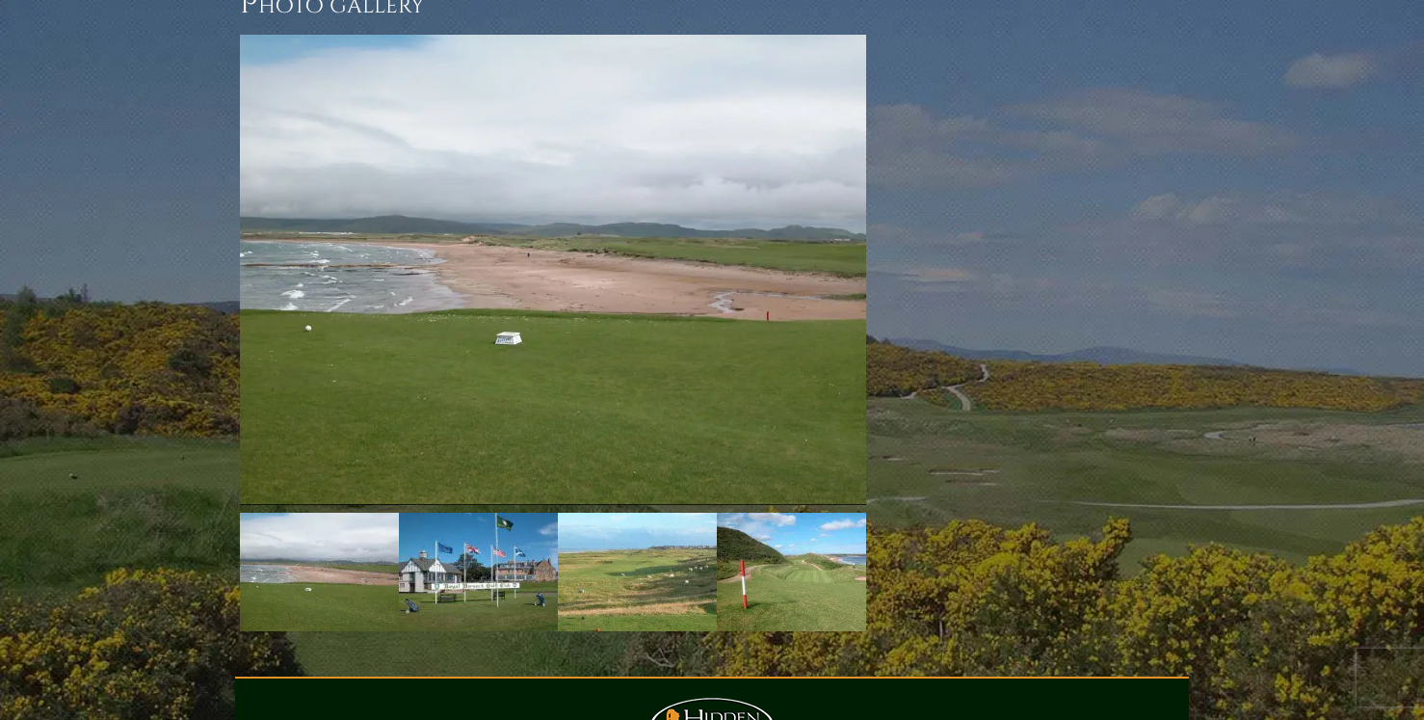
scroll to position [2846, 0]
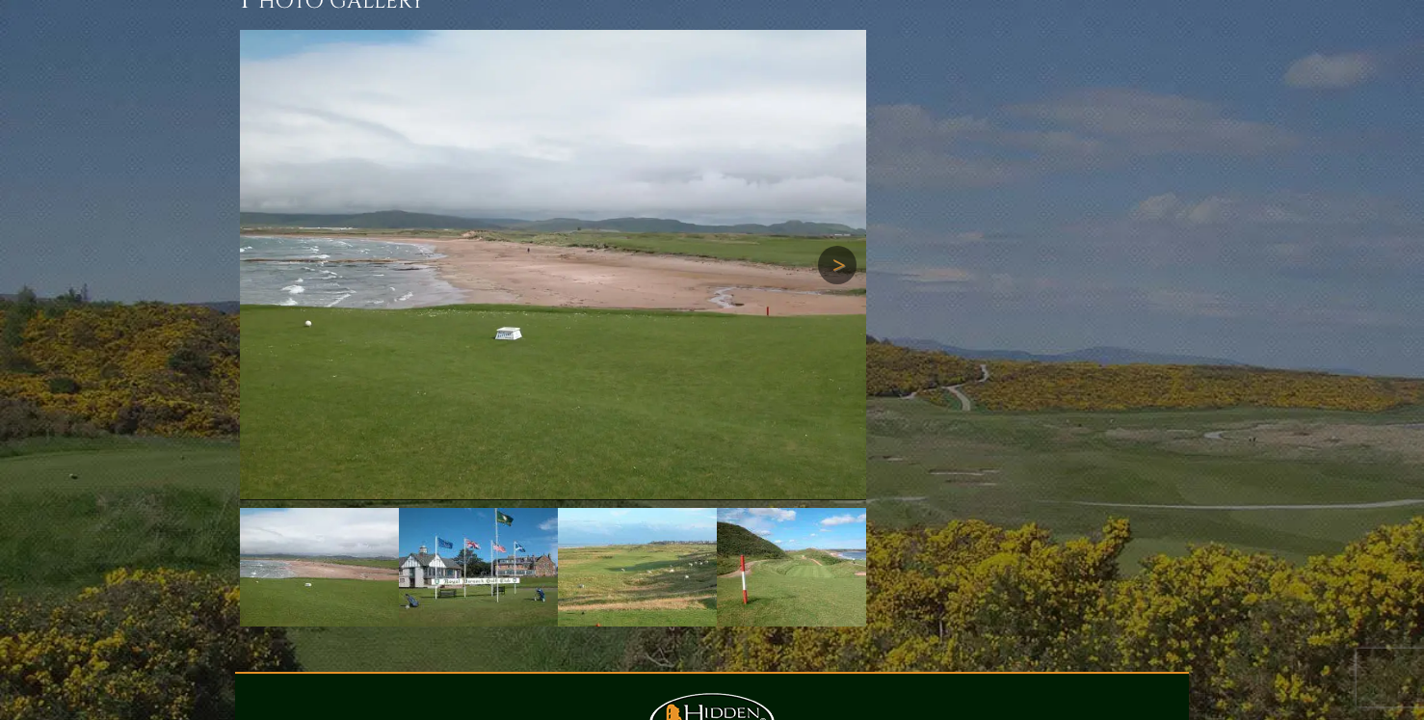
click at [834, 246] on link "Next" at bounding box center [837, 265] width 39 height 39
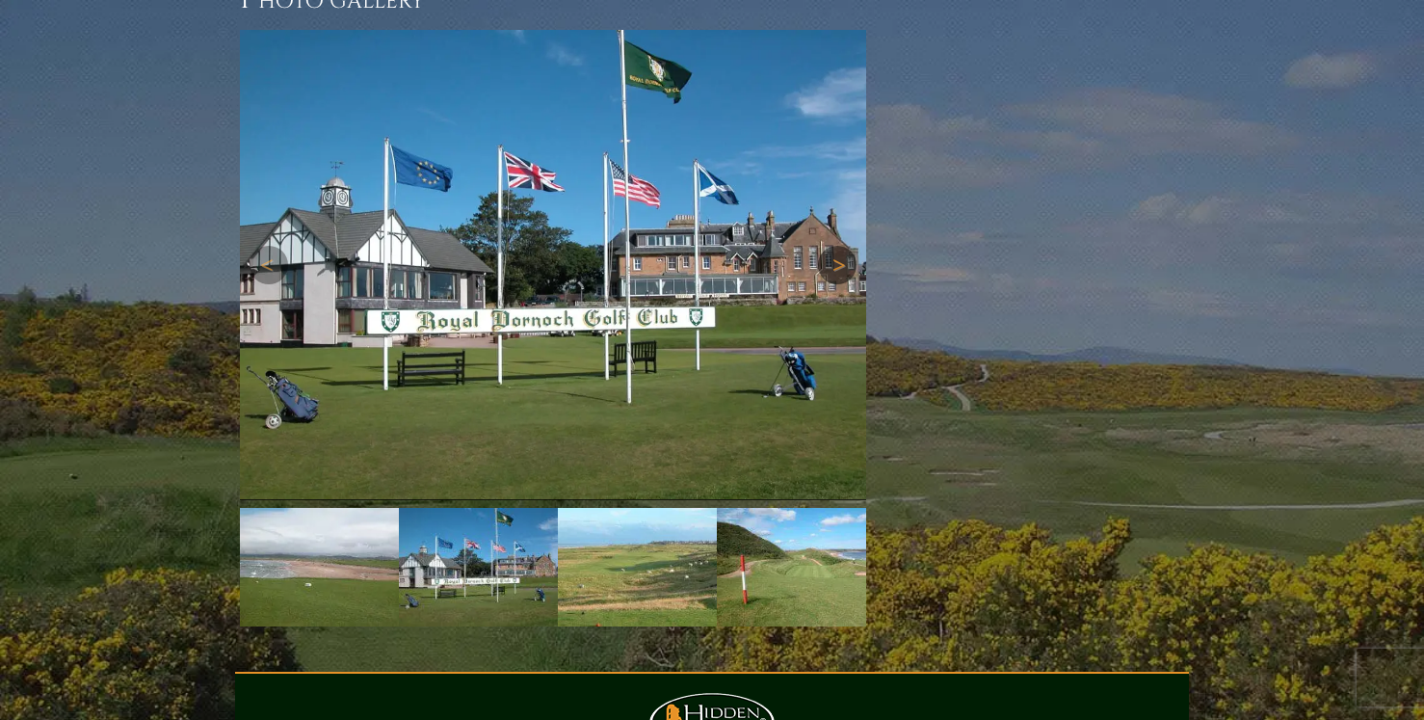
click at [834, 246] on link "Next" at bounding box center [837, 265] width 39 height 39
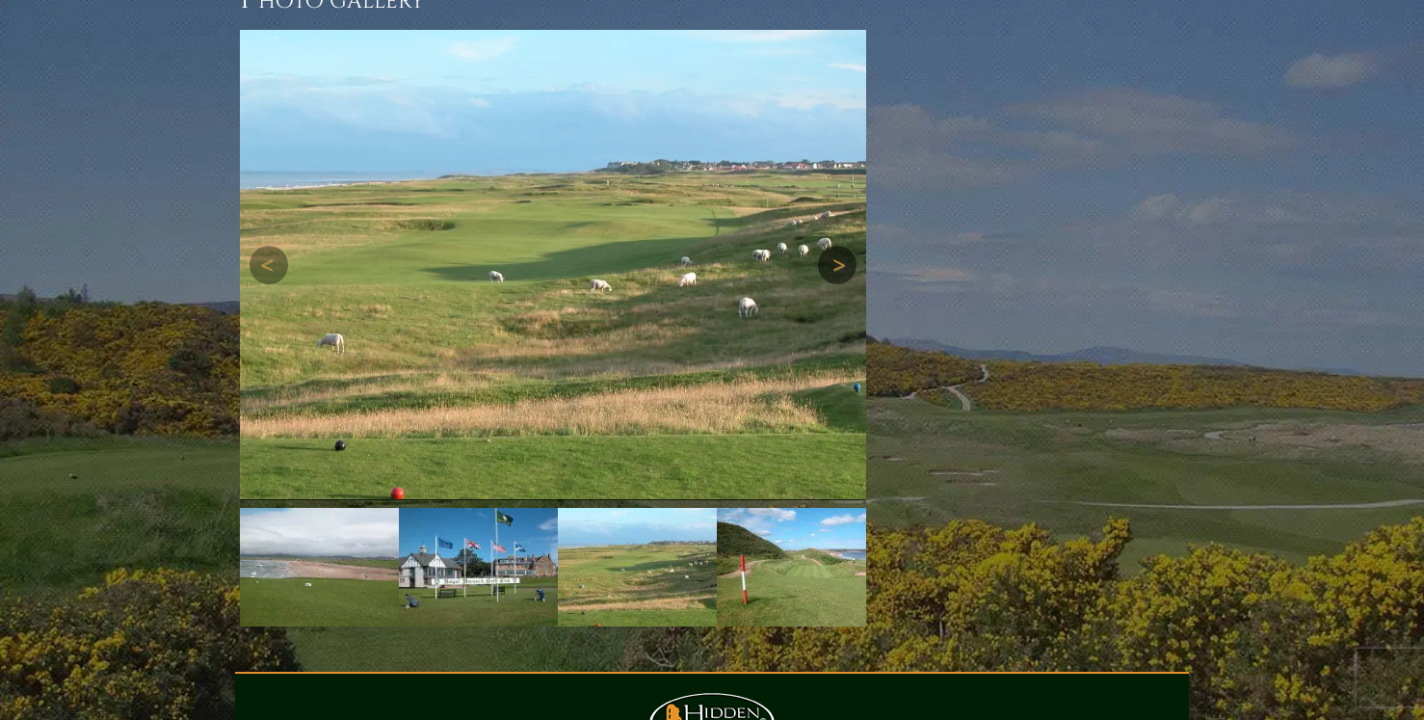
click at [834, 246] on link "Next" at bounding box center [837, 265] width 39 height 39
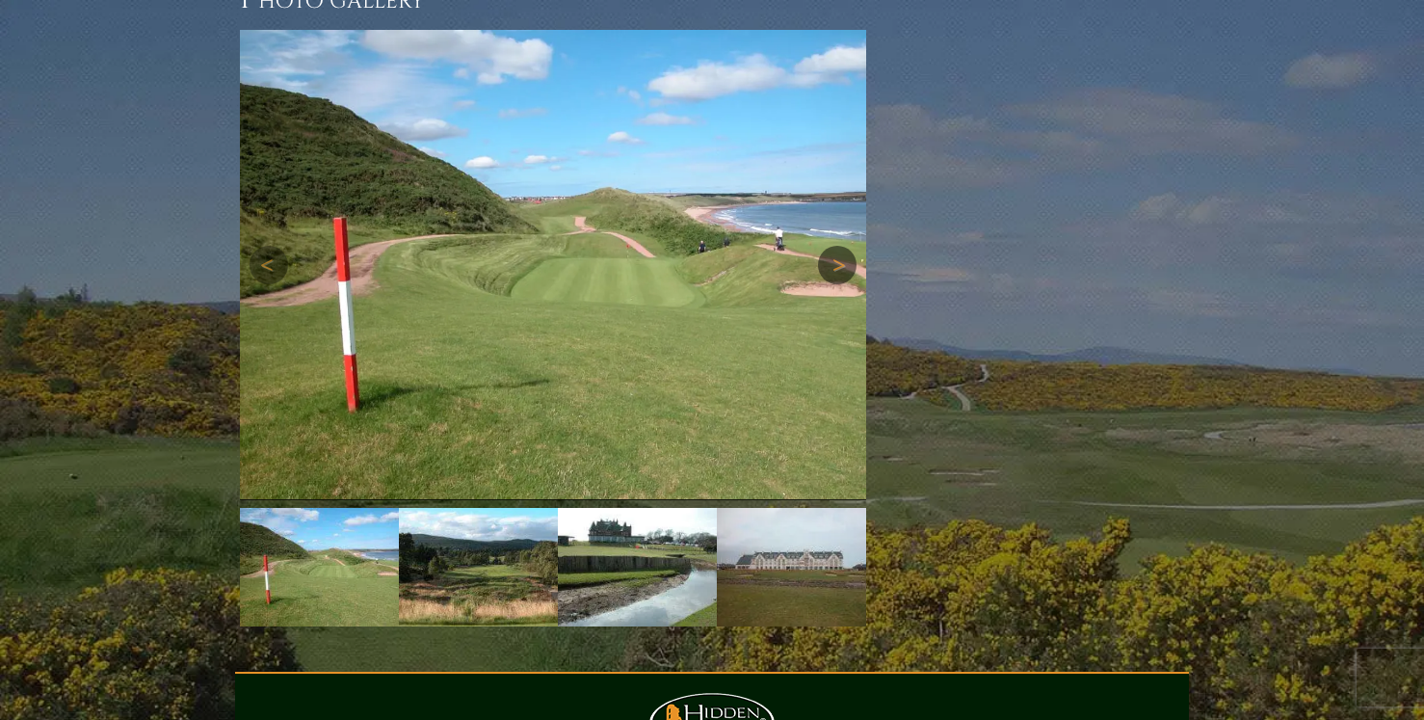
click at [834, 246] on link "Next" at bounding box center [837, 265] width 39 height 39
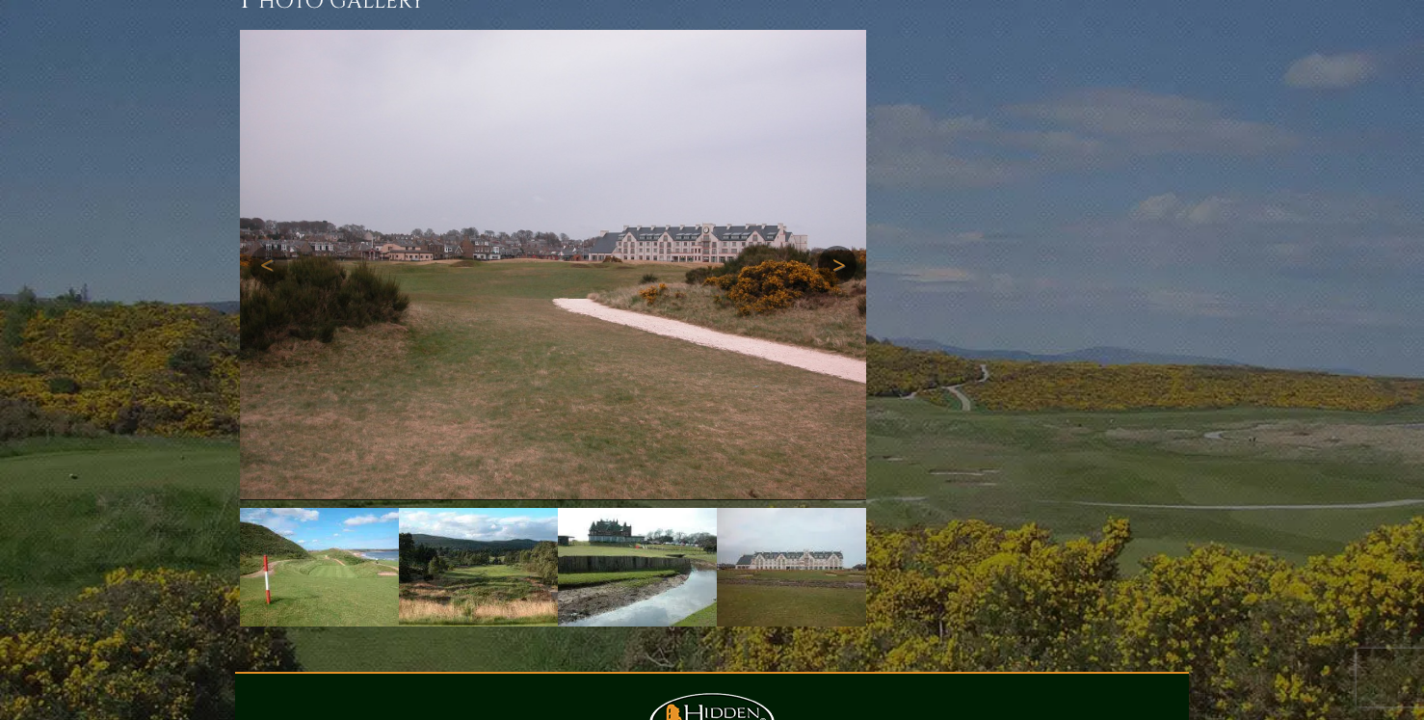
click at [834, 246] on link "Next" at bounding box center [837, 265] width 39 height 39
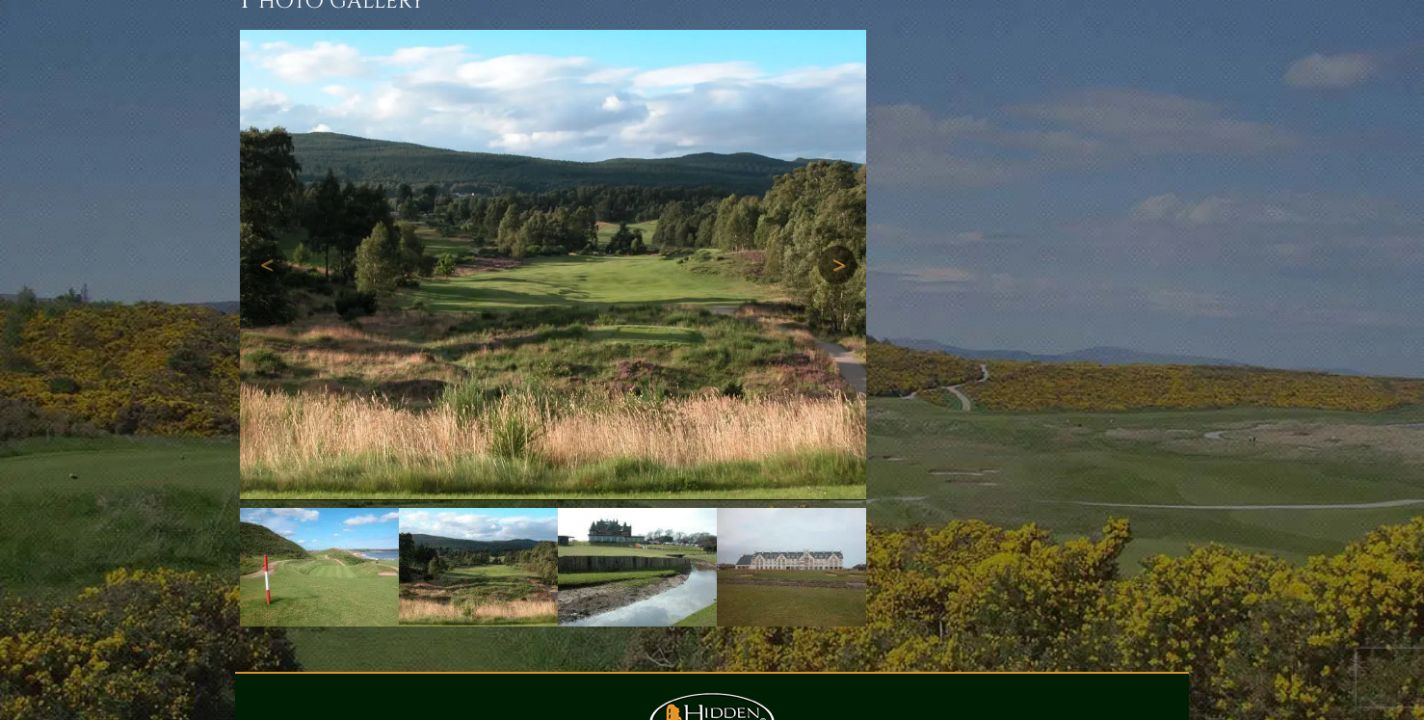
click at [834, 246] on link "Next" at bounding box center [837, 265] width 39 height 39
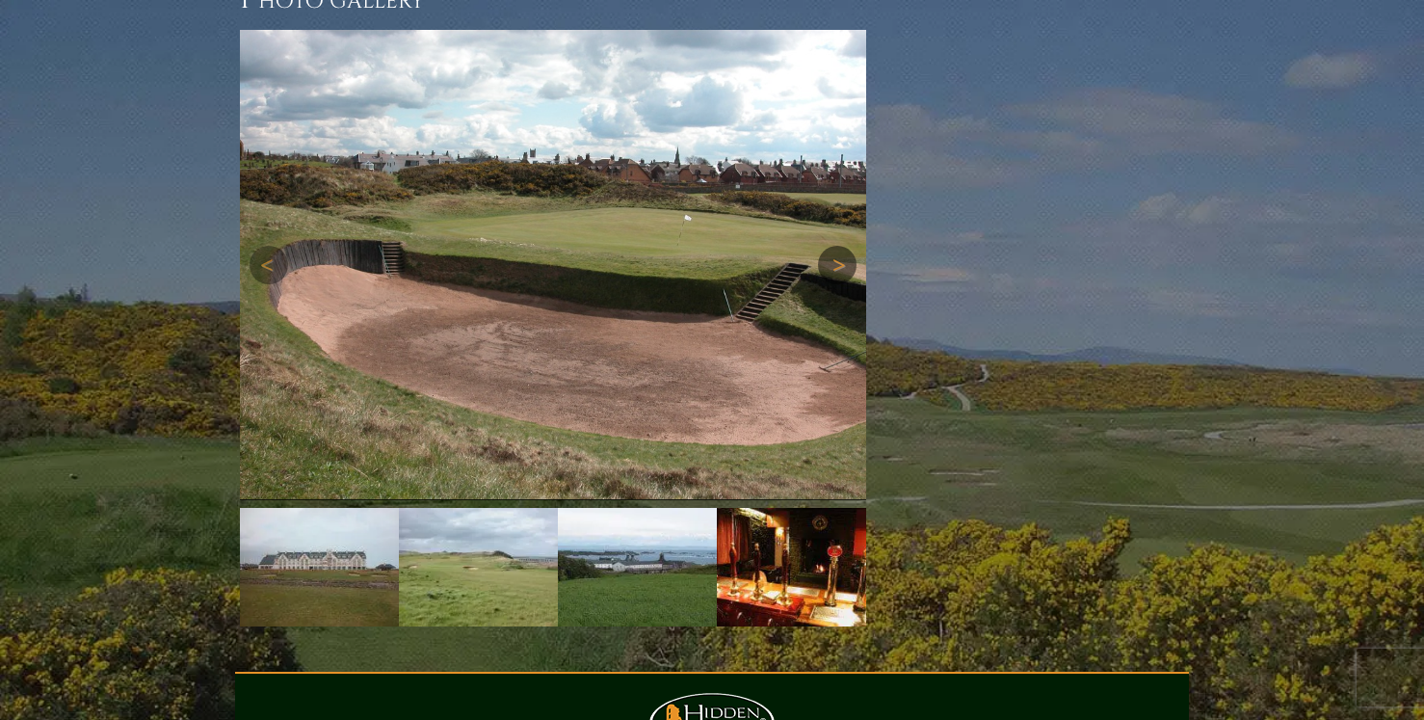
click at [834, 246] on link "Next" at bounding box center [837, 265] width 39 height 39
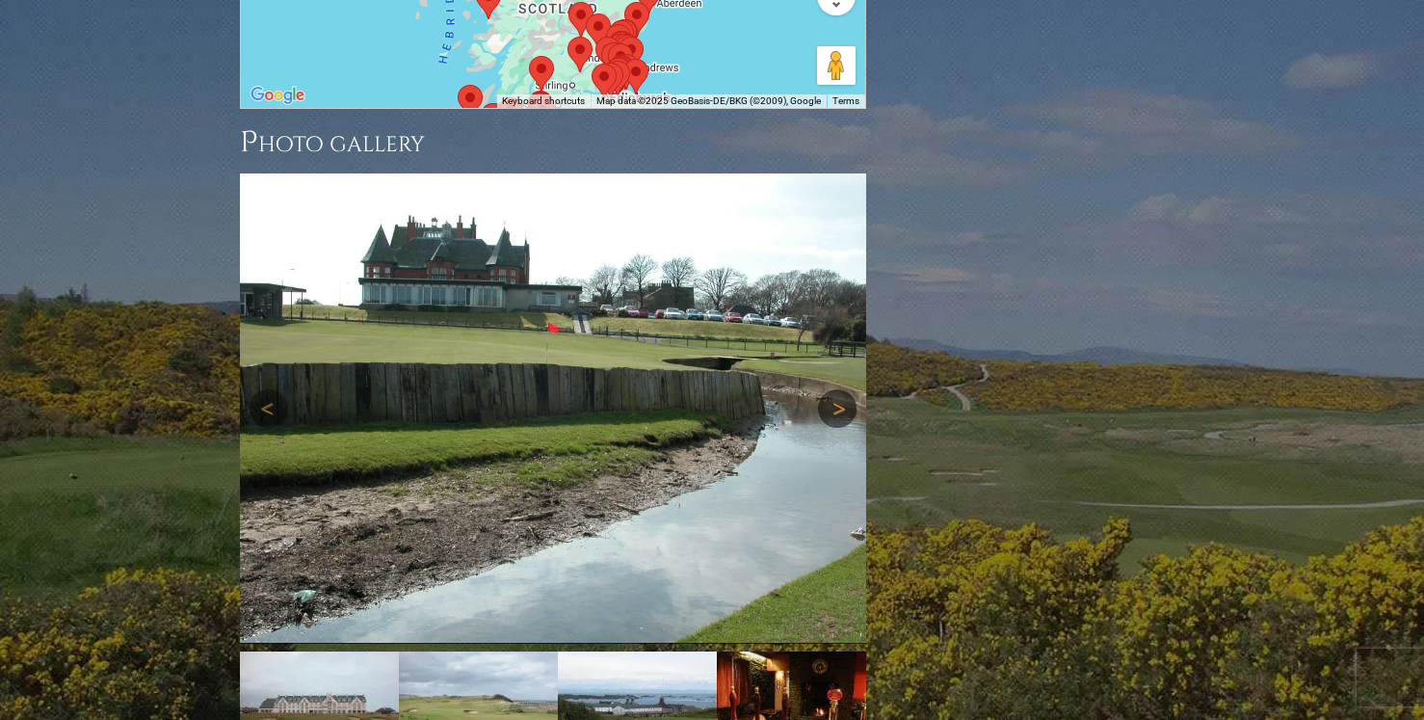
scroll to position [2708, 0]
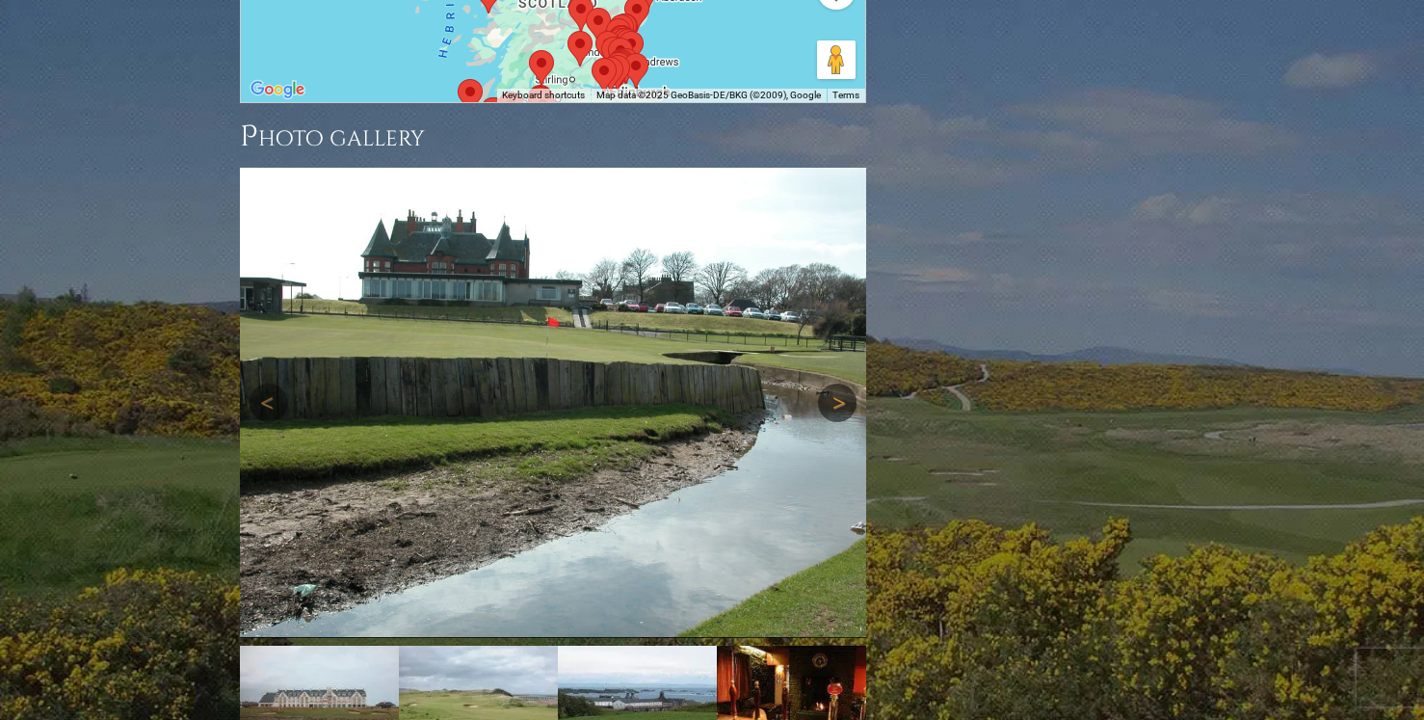
click at [834, 383] on link "Next" at bounding box center [837, 402] width 39 height 39
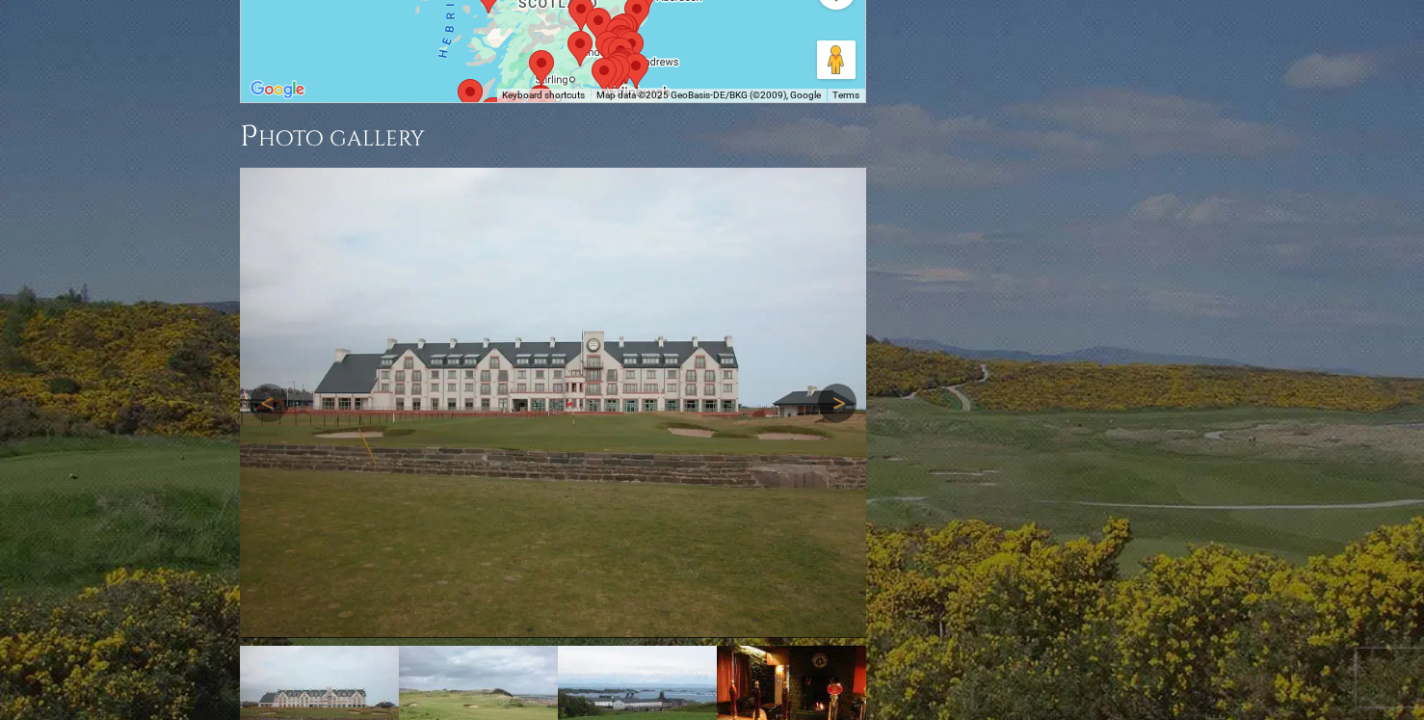
click at [834, 383] on link "Next" at bounding box center [837, 402] width 39 height 39
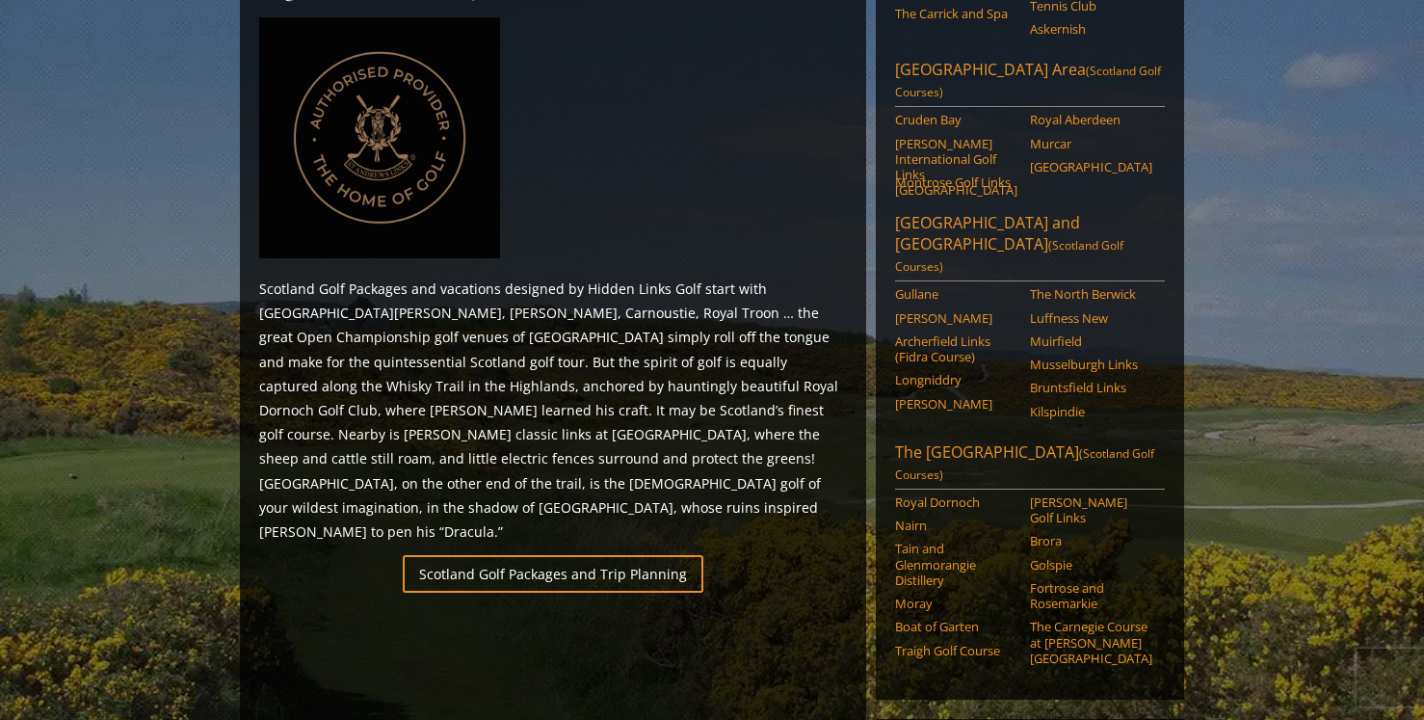
scroll to position [874, 0]
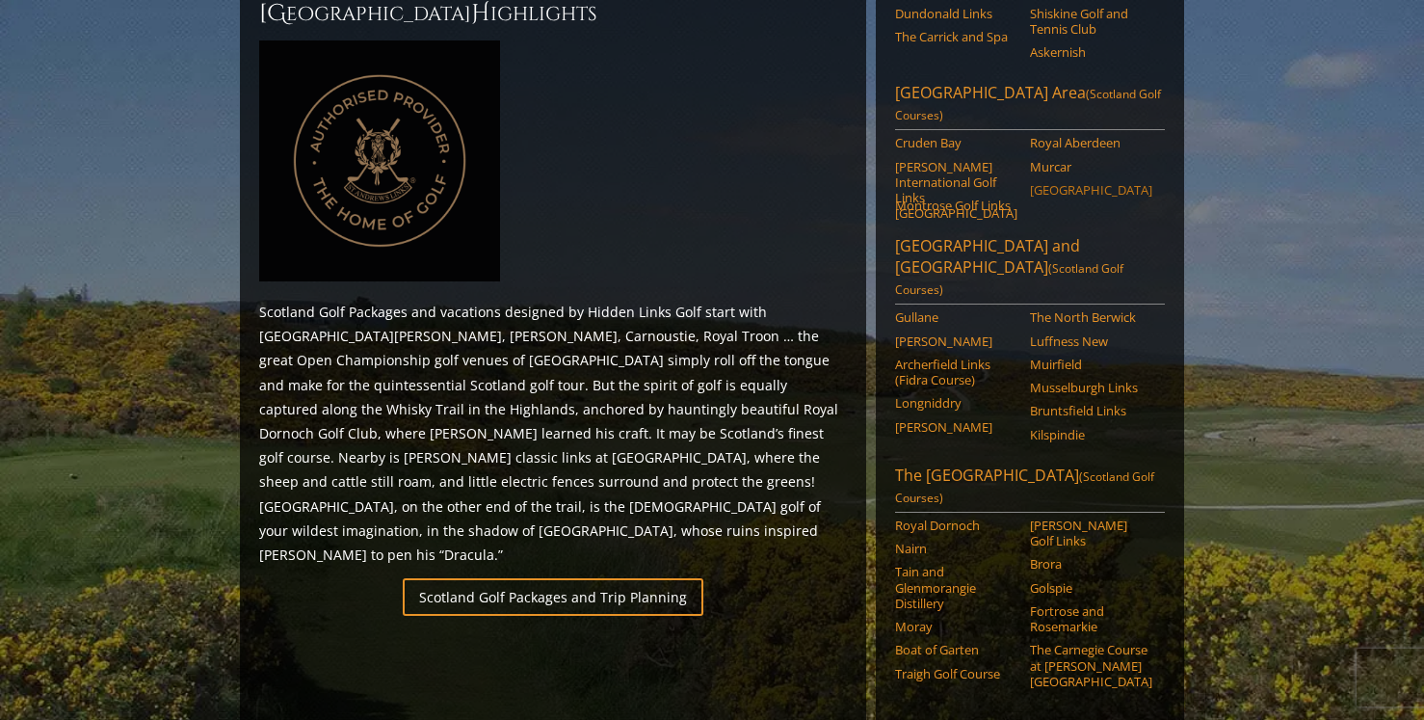
click at [1084, 182] on link "Stonehaven" at bounding box center [1091, 189] width 122 height 15
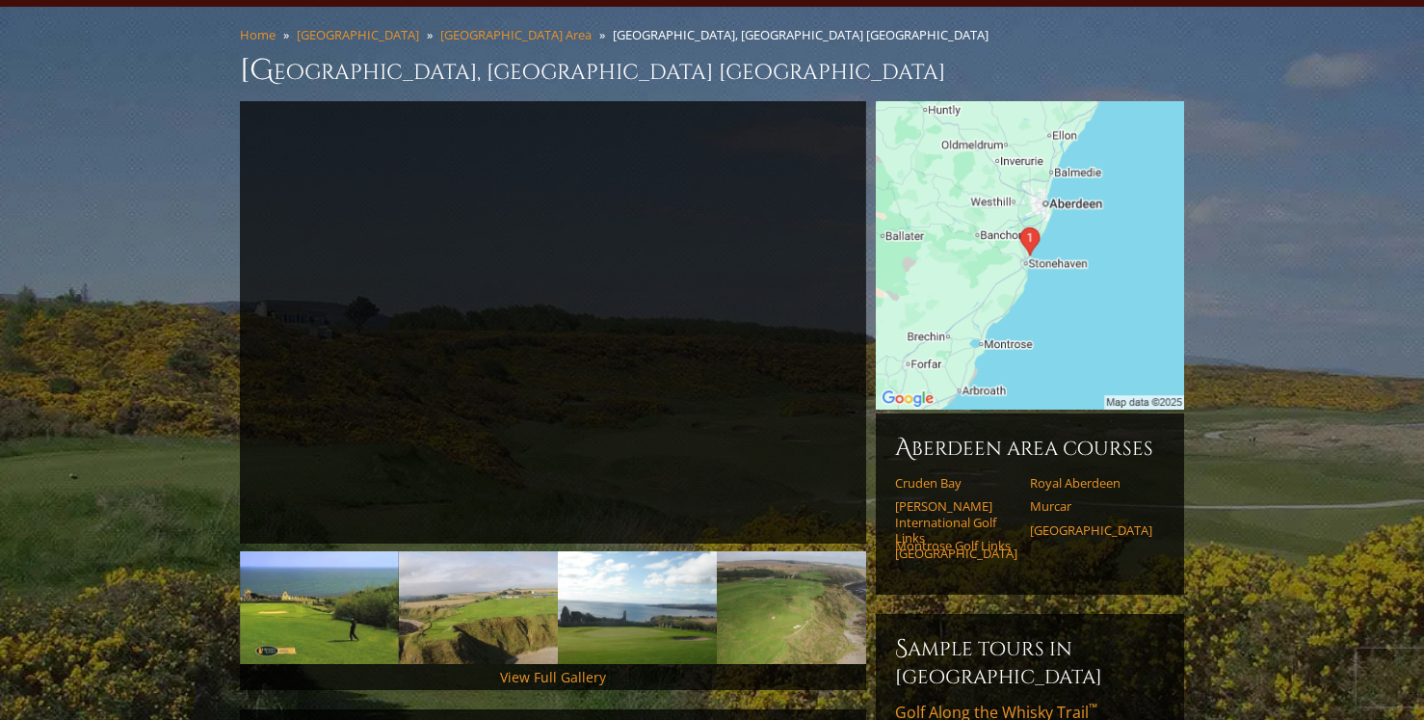
scroll to position [143, 0]
click at [448, 563] on img at bounding box center [478, 608] width 159 height 113
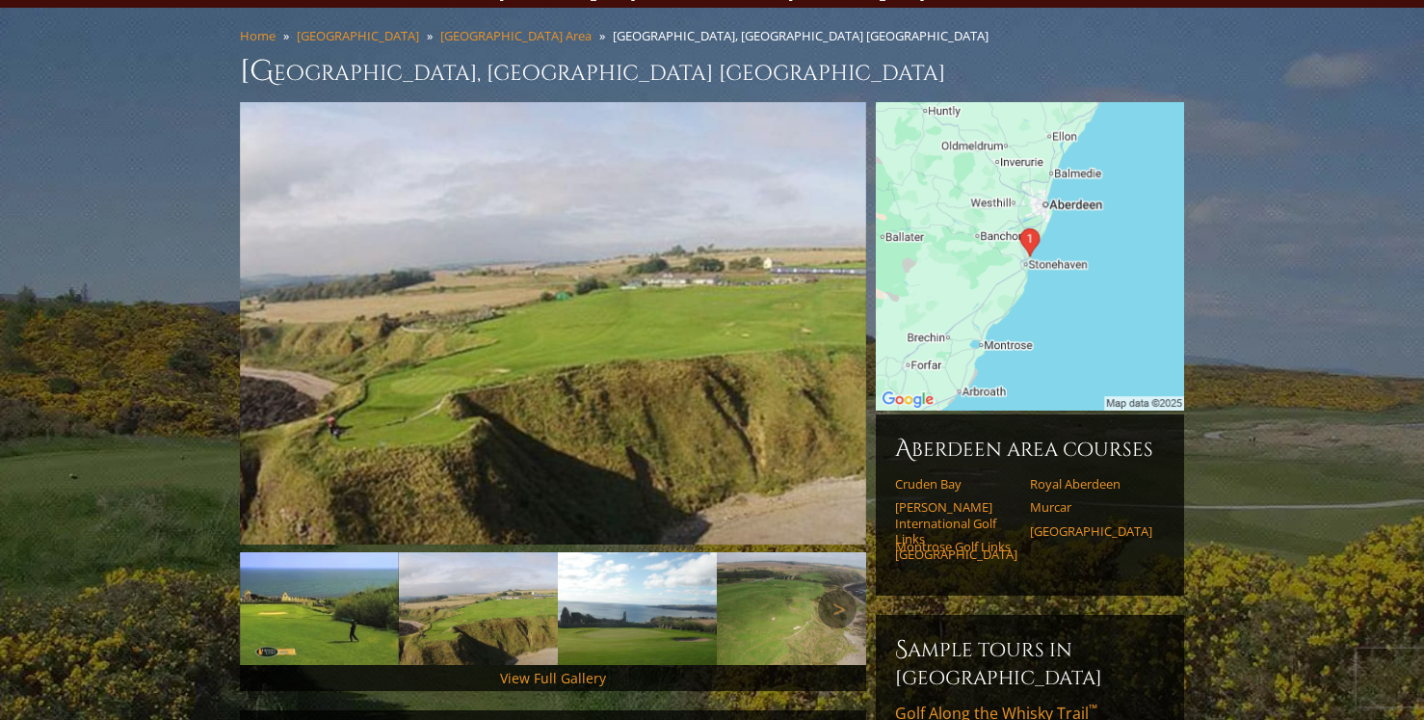
click at [592, 565] on img at bounding box center [637, 608] width 159 height 113
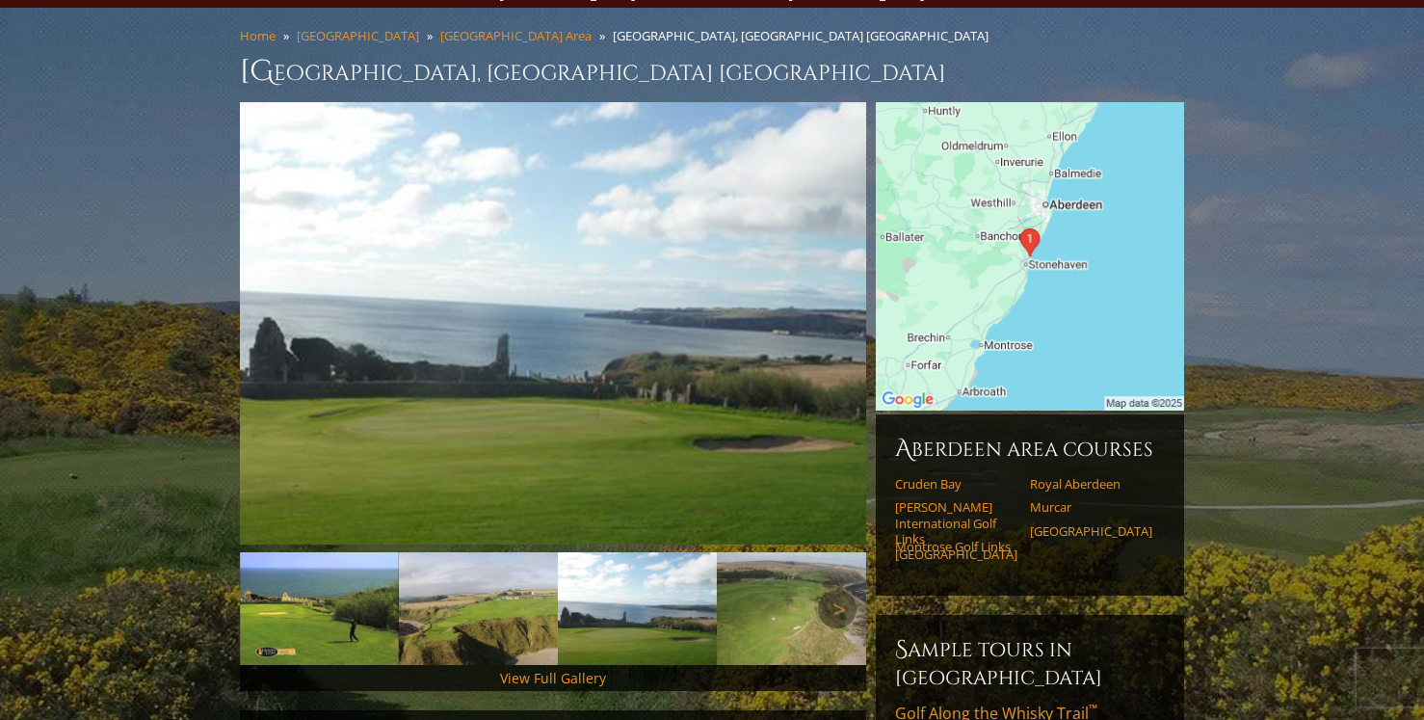
click at [758, 594] on img at bounding box center [796, 608] width 159 height 113
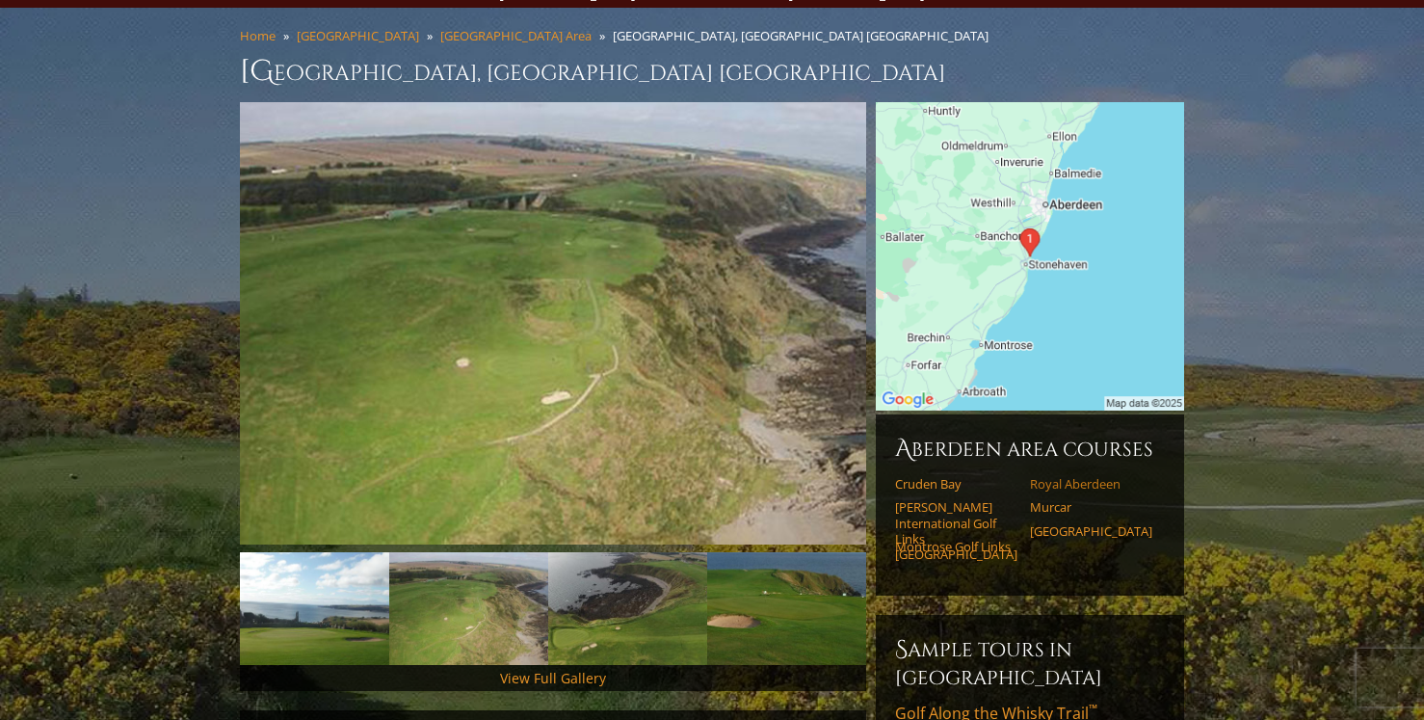
click at [1073, 476] on link "Royal Aberdeen" at bounding box center [1091, 483] width 122 height 15
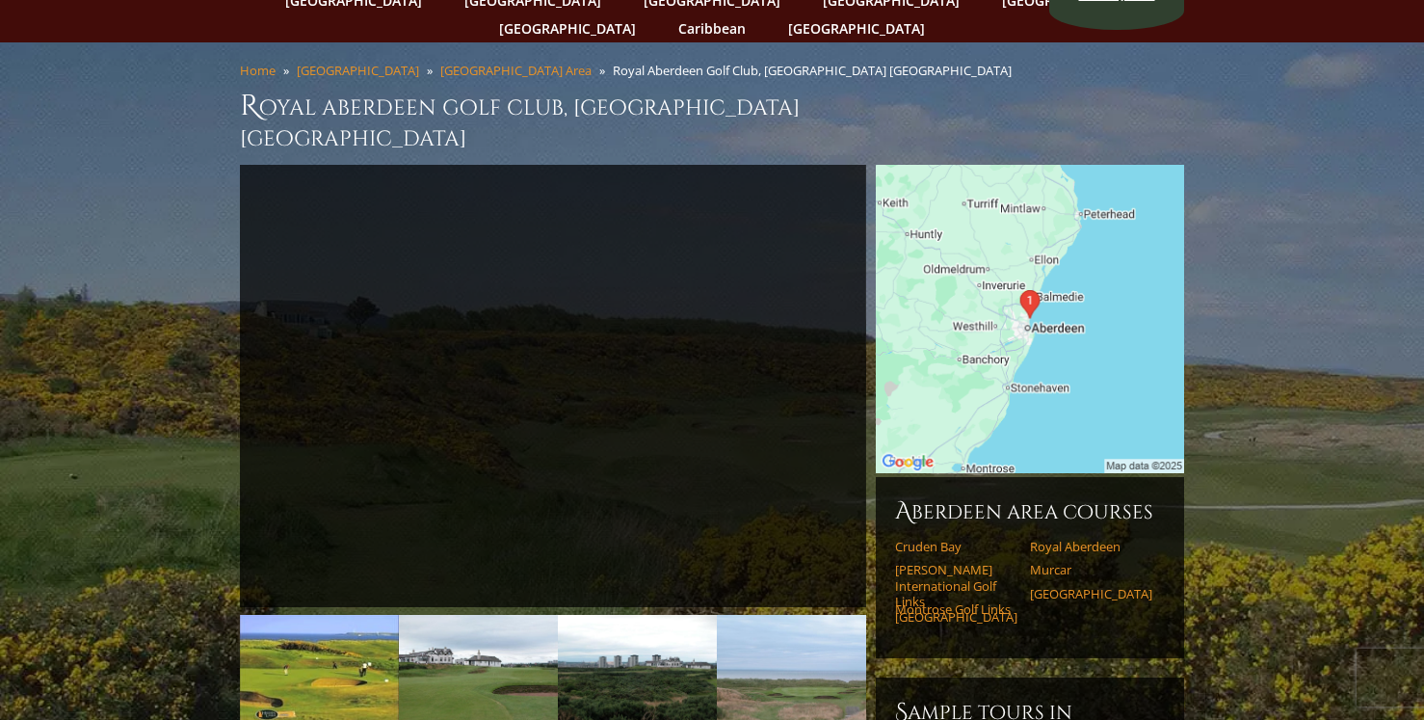
scroll to position [120, 0]
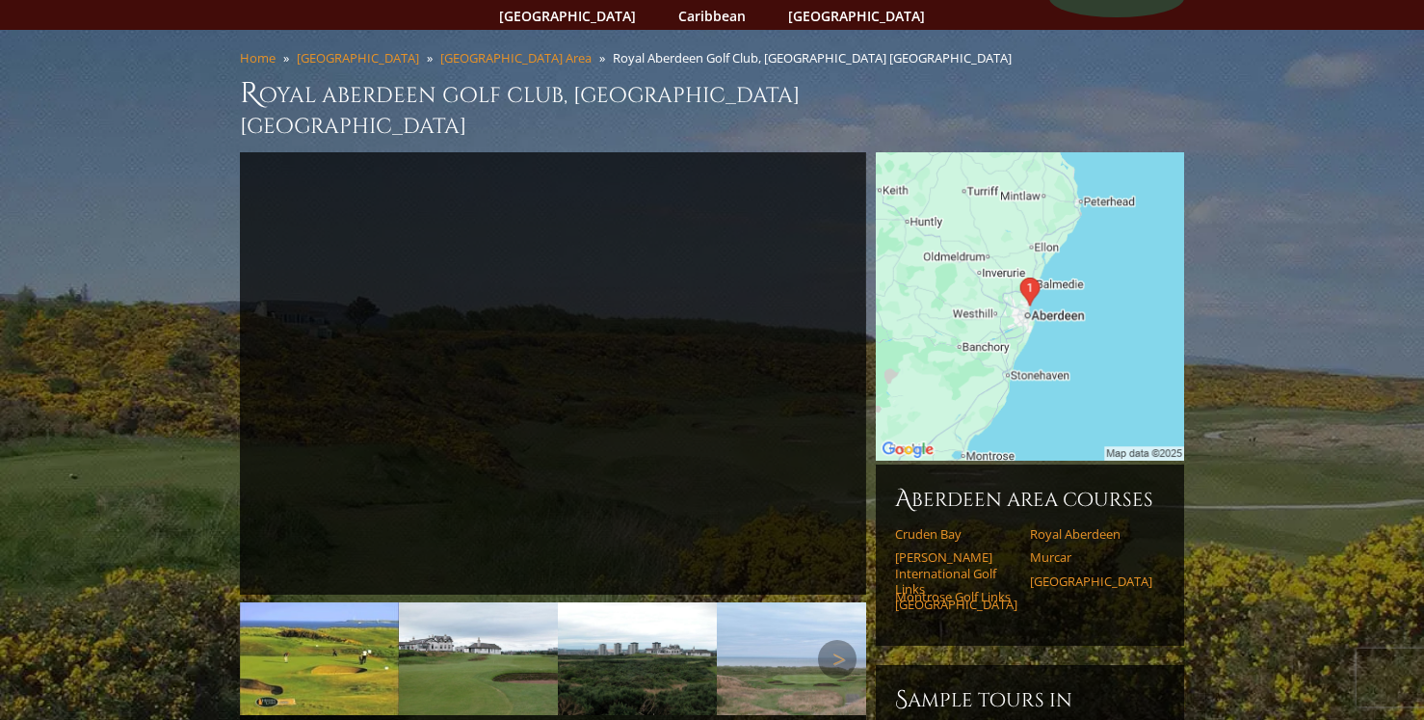
click at [478, 602] on img at bounding box center [478, 658] width 159 height 113
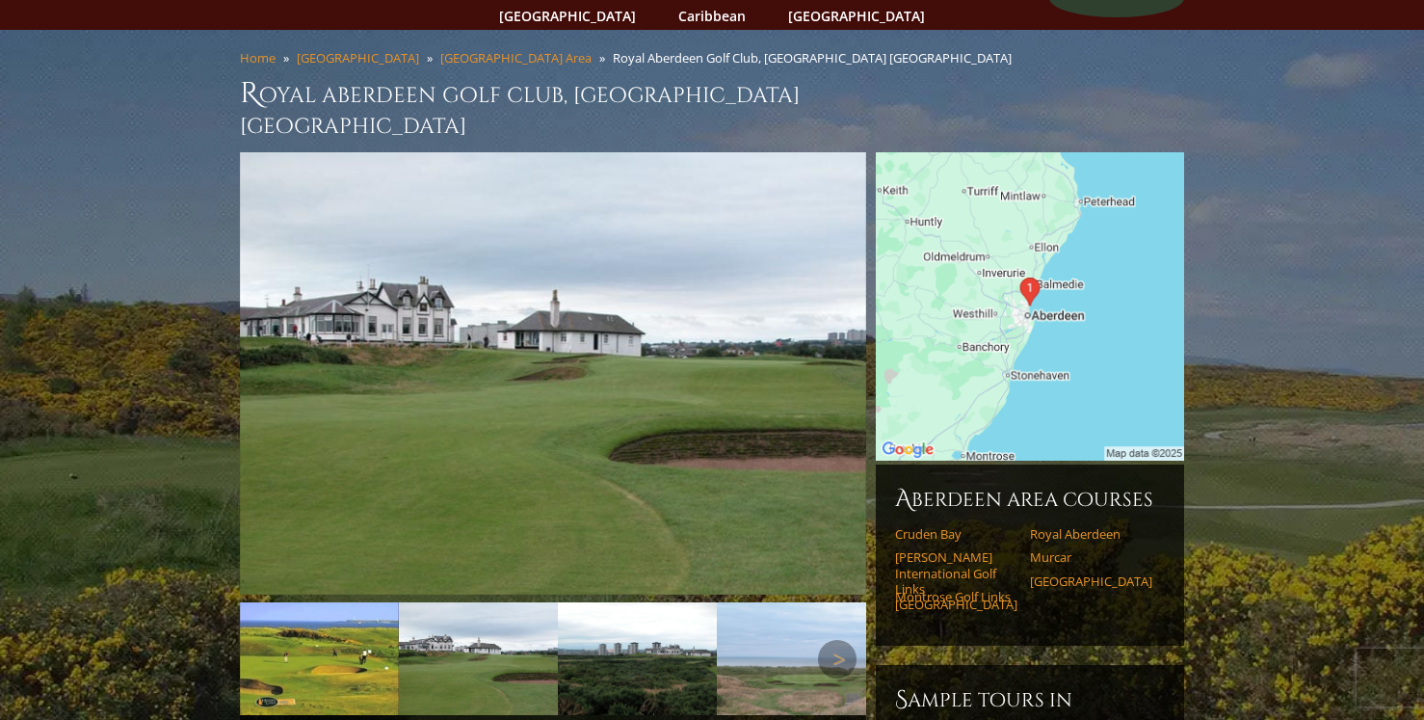
click at [601, 616] on img at bounding box center [637, 658] width 159 height 113
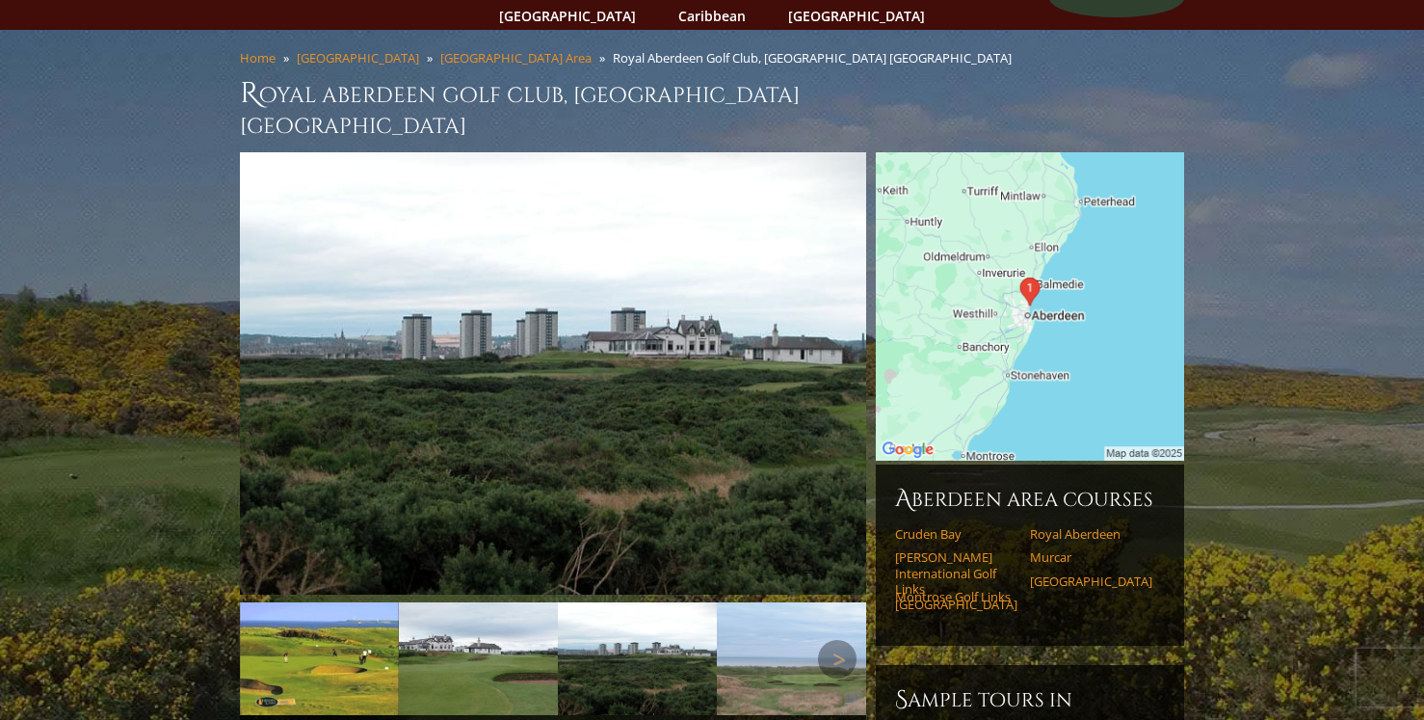
click at [788, 614] on img at bounding box center [796, 658] width 159 height 113
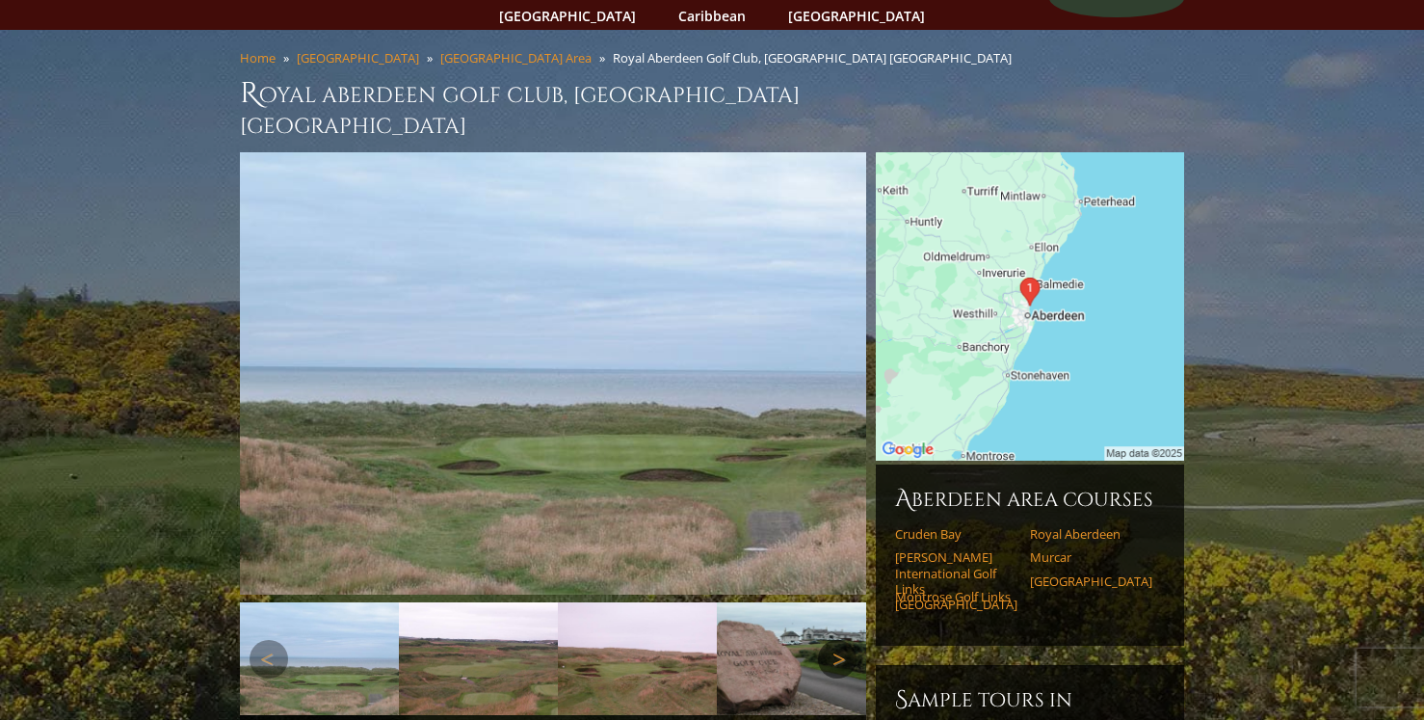
click at [844, 640] on link "Next" at bounding box center [837, 659] width 39 height 39
click at [458, 614] on img at bounding box center [468, 658] width 159 height 113
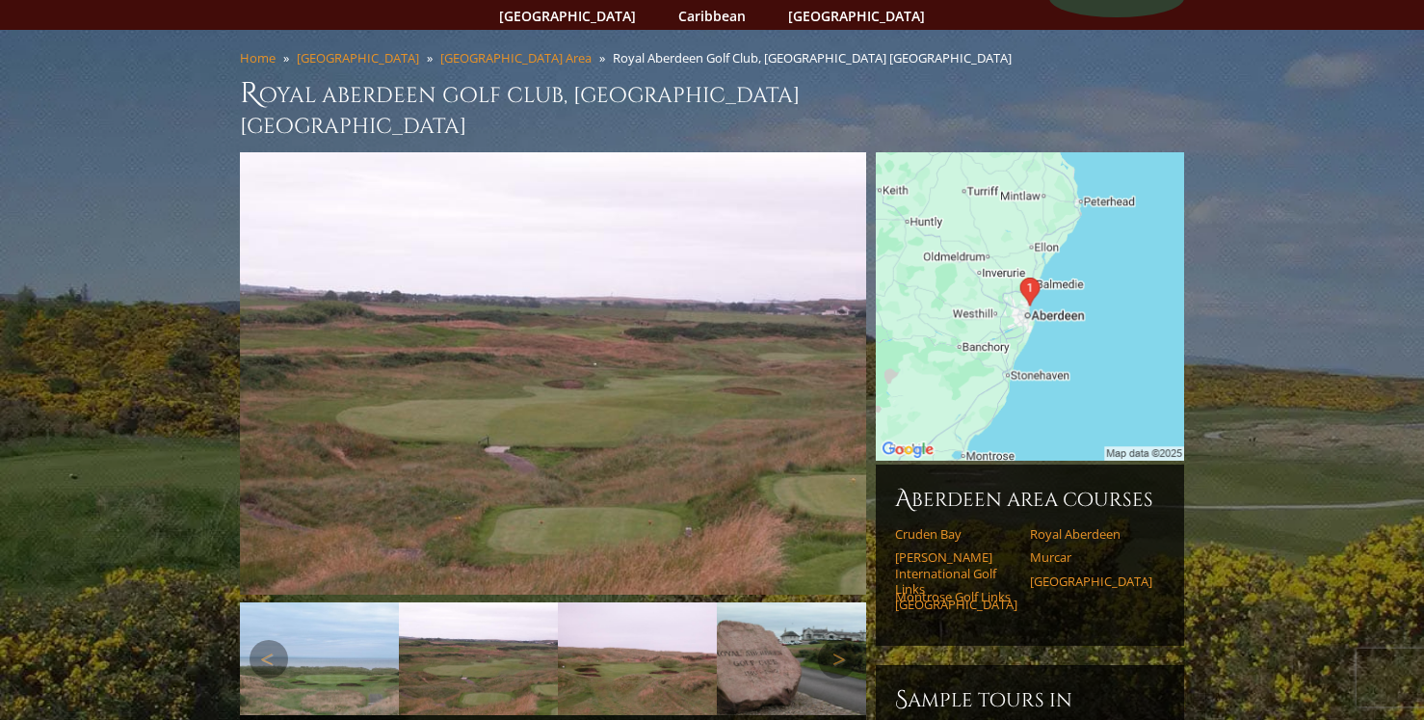
click at [606, 621] on img at bounding box center [637, 658] width 159 height 113
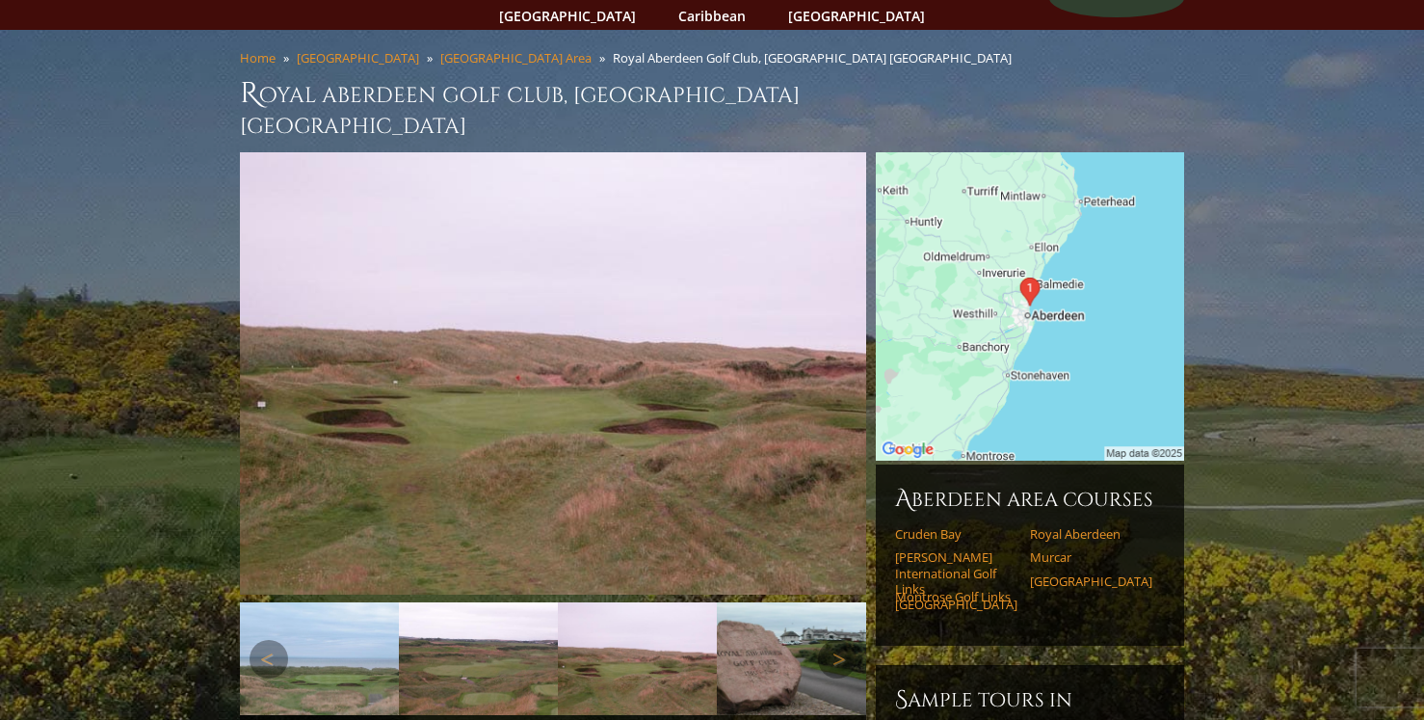
click at [742, 630] on img at bounding box center [796, 658] width 159 height 113
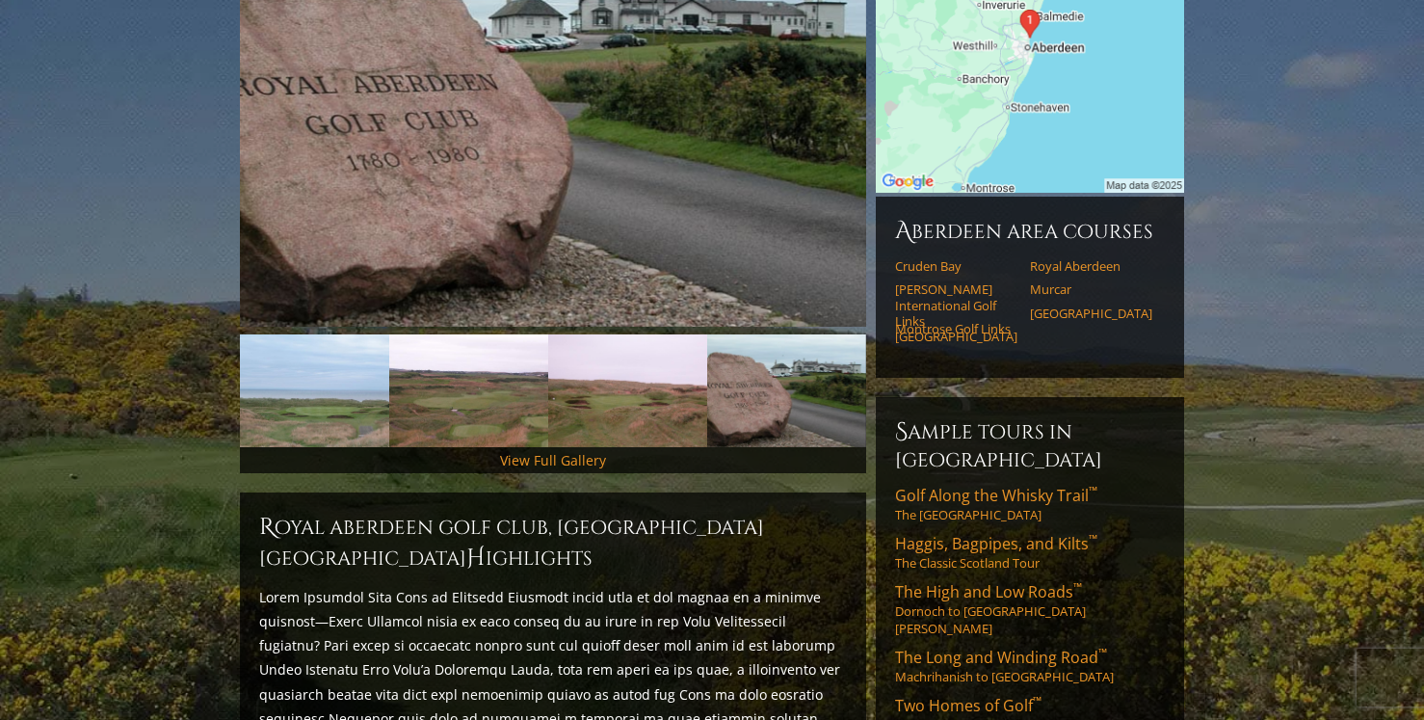
scroll to position [390, 0]
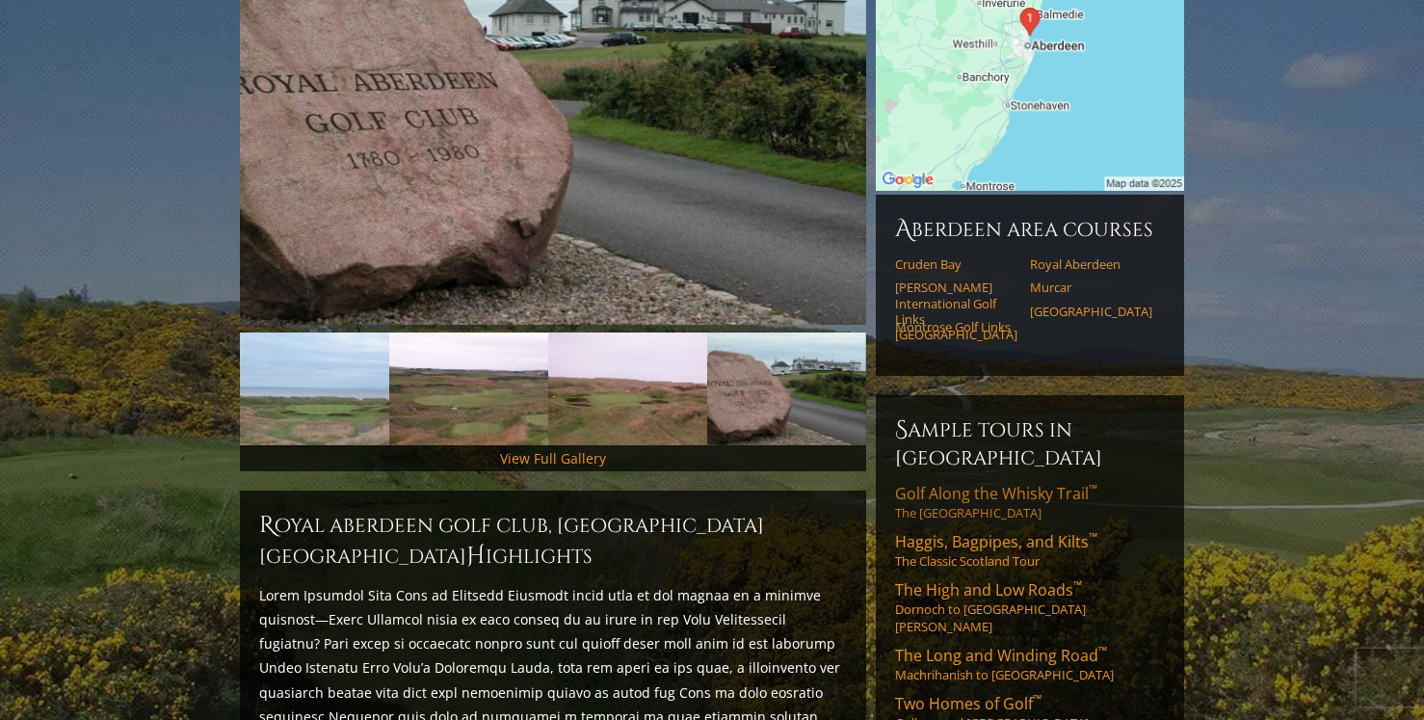
click at [1057, 483] on span "Golf Along the Whisky Trail ™" at bounding box center [996, 493] width 202 height 21
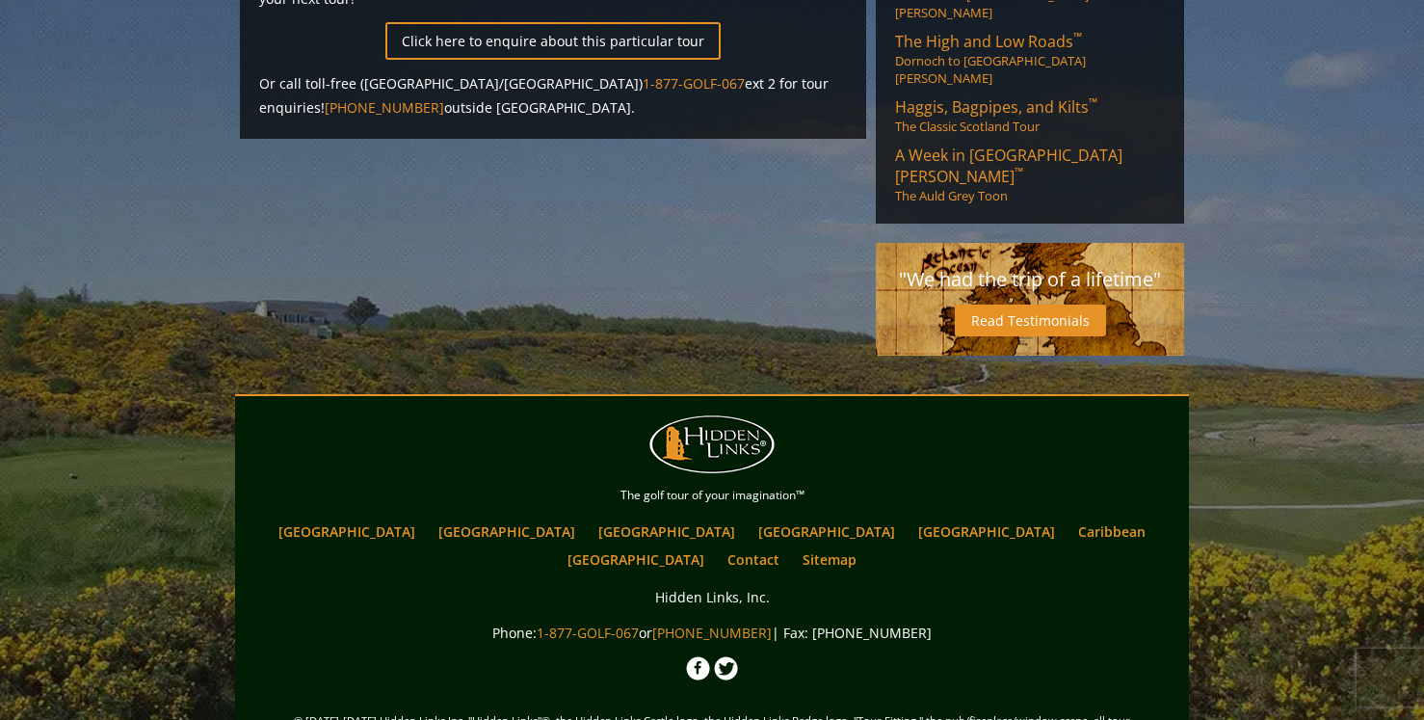
scroll to position [864, 0]
